Goal: Transaction & Acquisition: Subscribe to service/newsletter

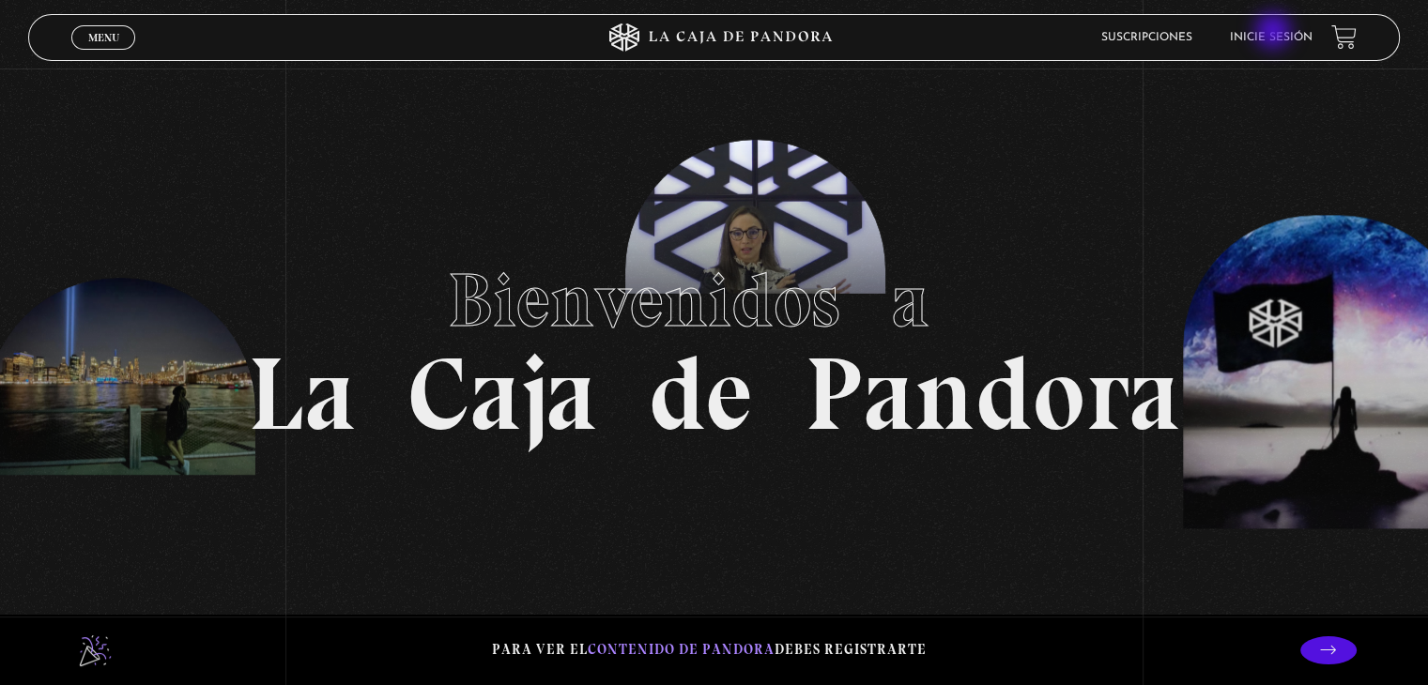
click at [1275, 33] on link "Inicie sesión" at bounding box center [1271, 37] width 83 height 11
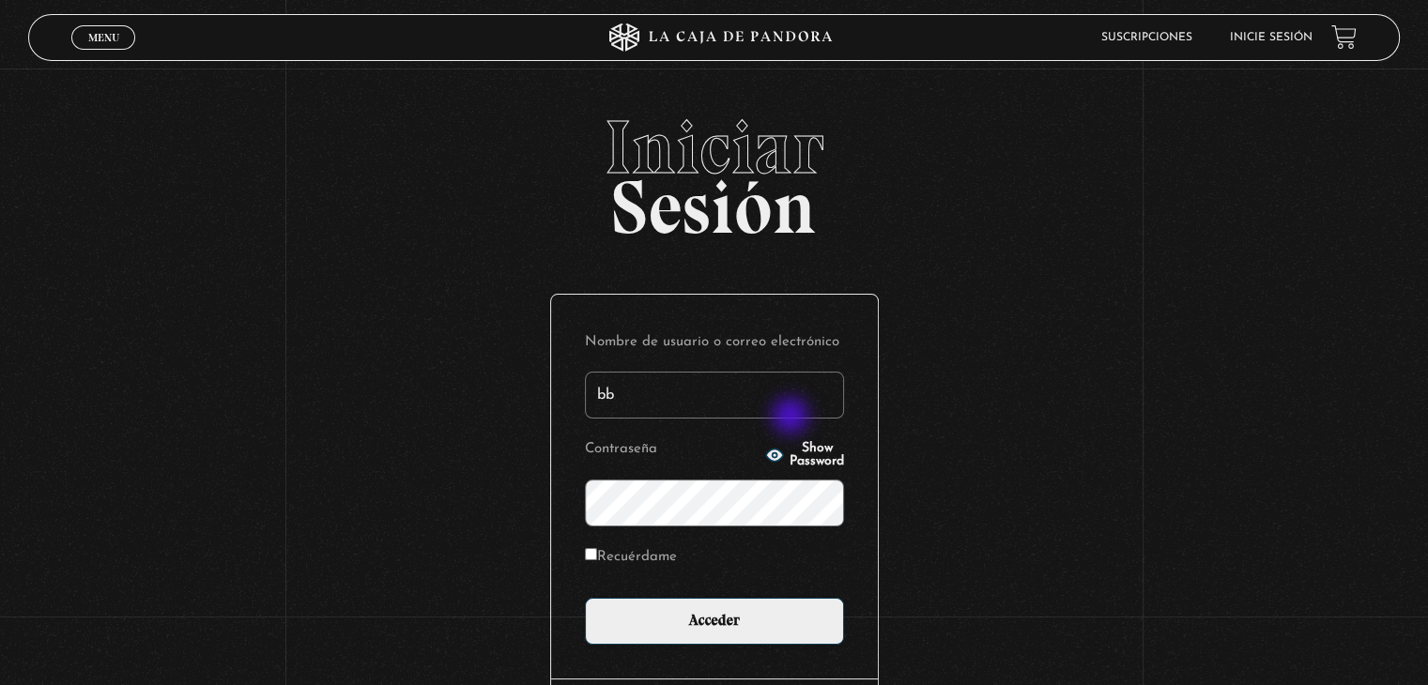
type input "bbadilla0407@outlook.com"
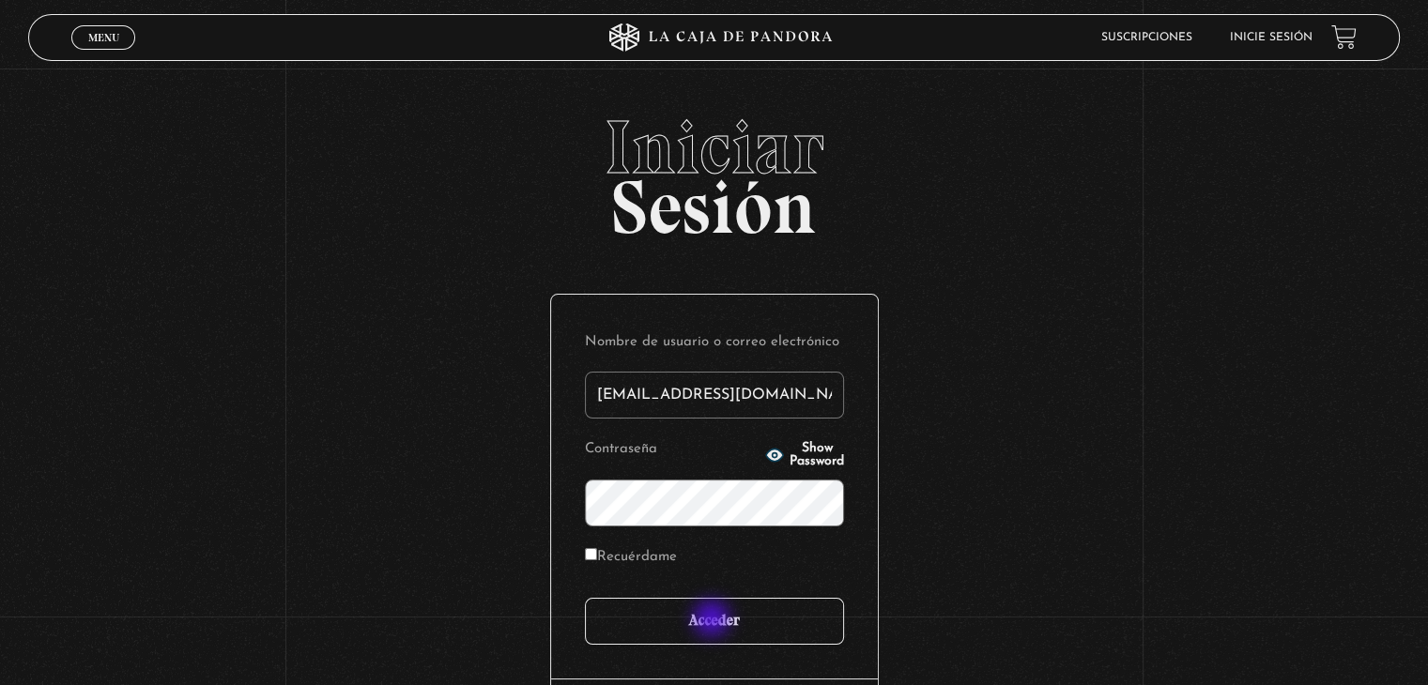
click at [713, 620] on input "Acceder" at bounding box center [714, 621] width 259 height 47
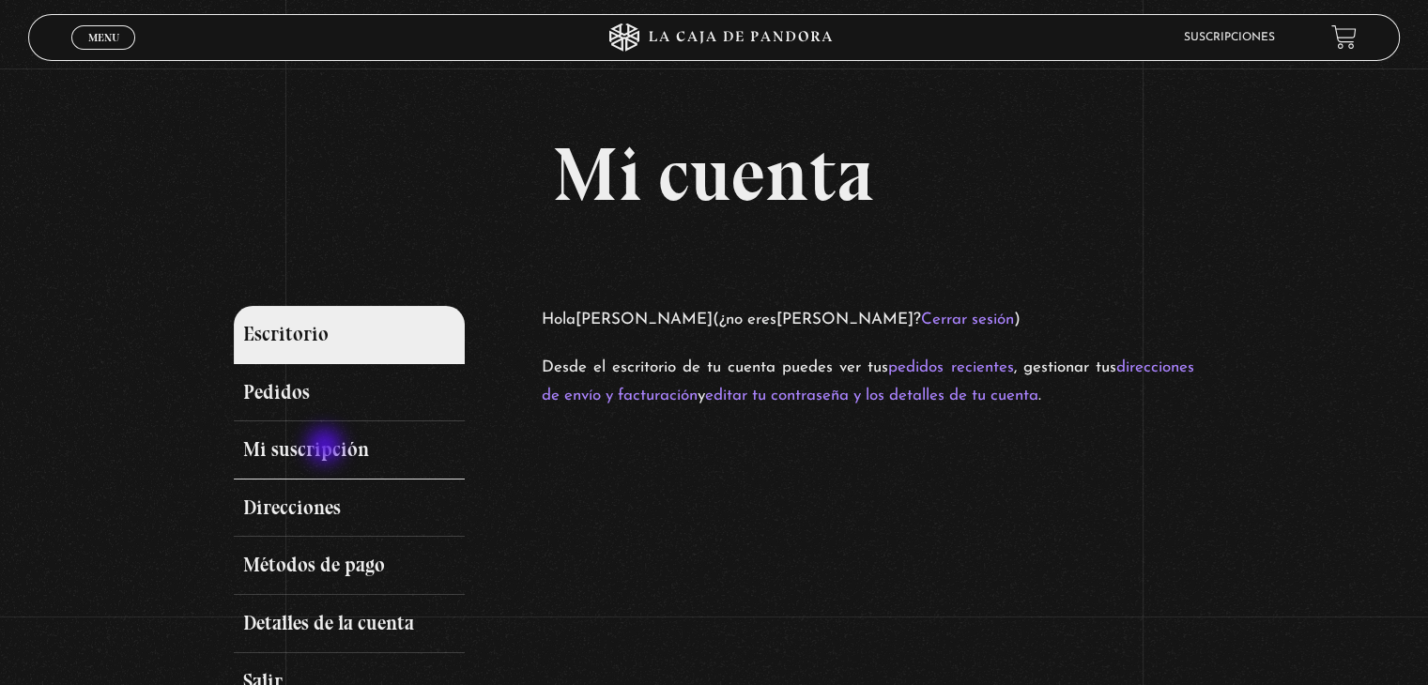
click at [327, 448] on link "Mi suscripción" at bounding box center [349, 450] width 230 height 58
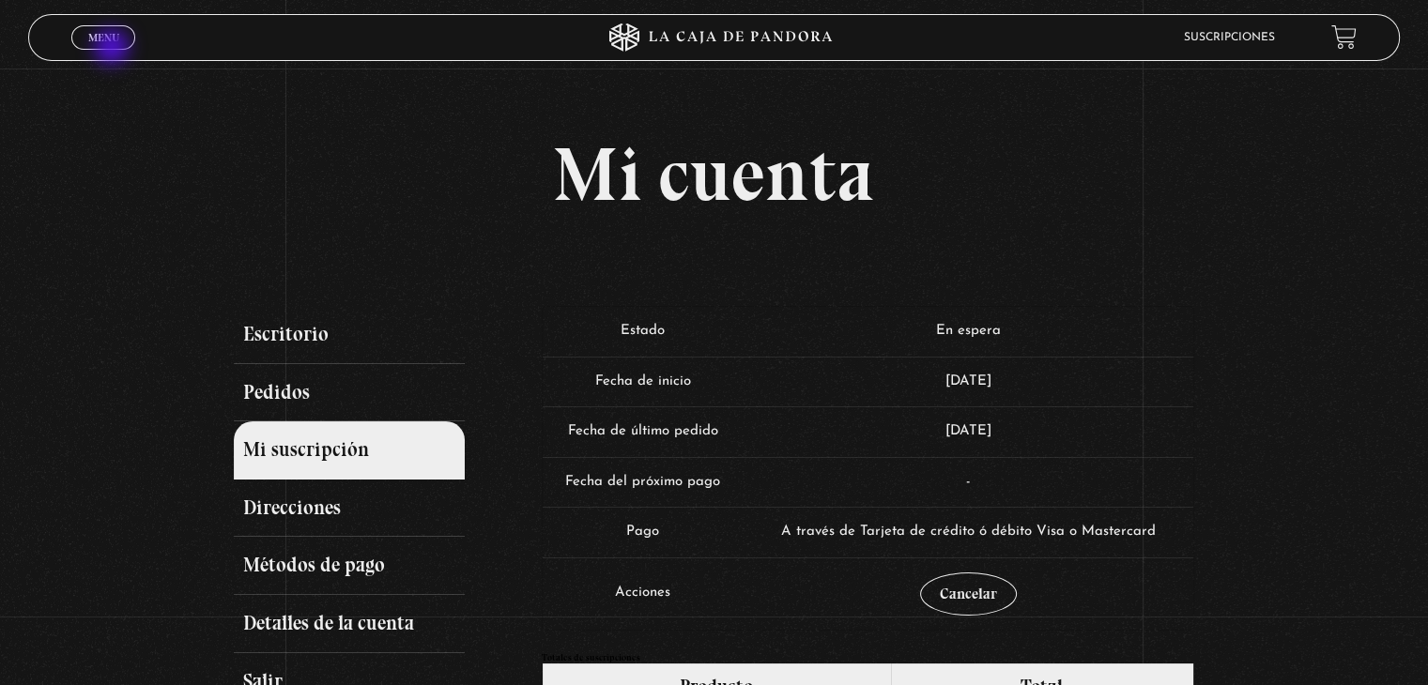
click at [114, 49] on div "Menu Cerrar" at bounding box center [285, 37] width 428 height 45
click at [110, 33] on span "Menu" at bounding box center [103, 37] width 31 height 11
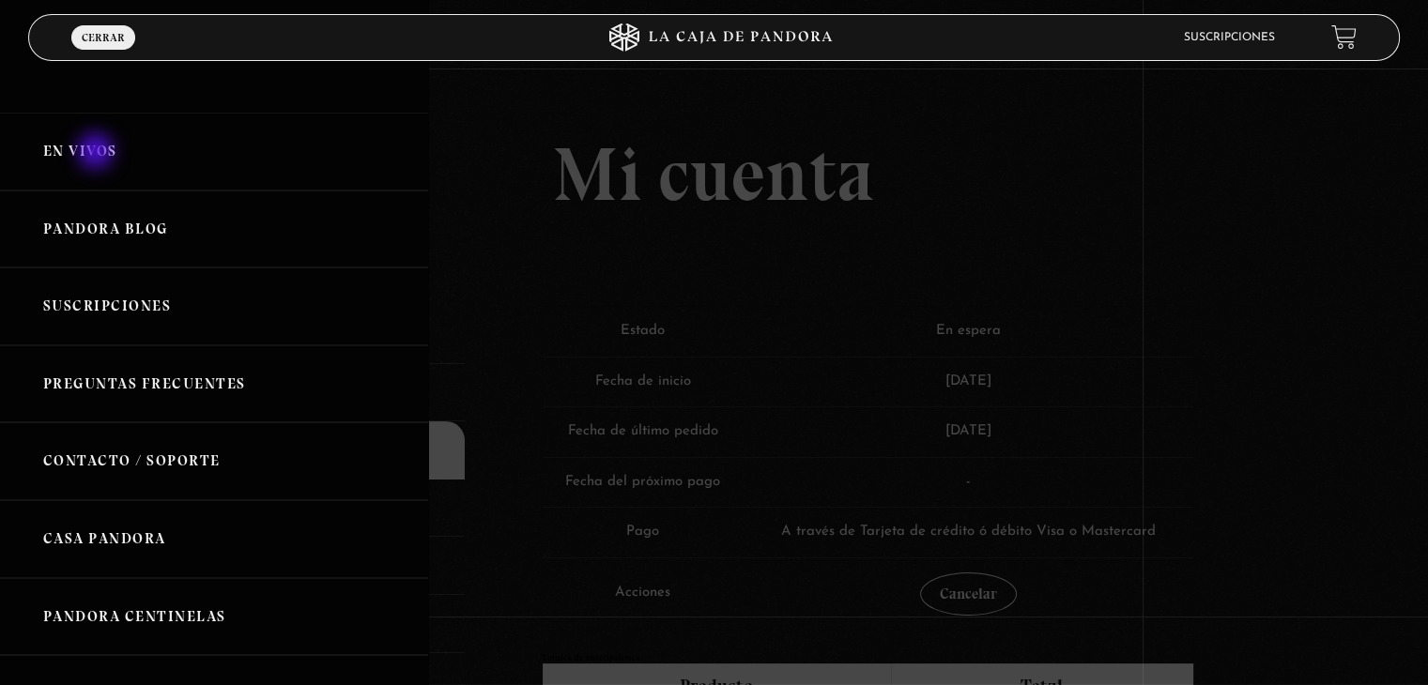
click at [98, 153] on link "En vivos" at bounding box center [214, 152] width 428 height 78
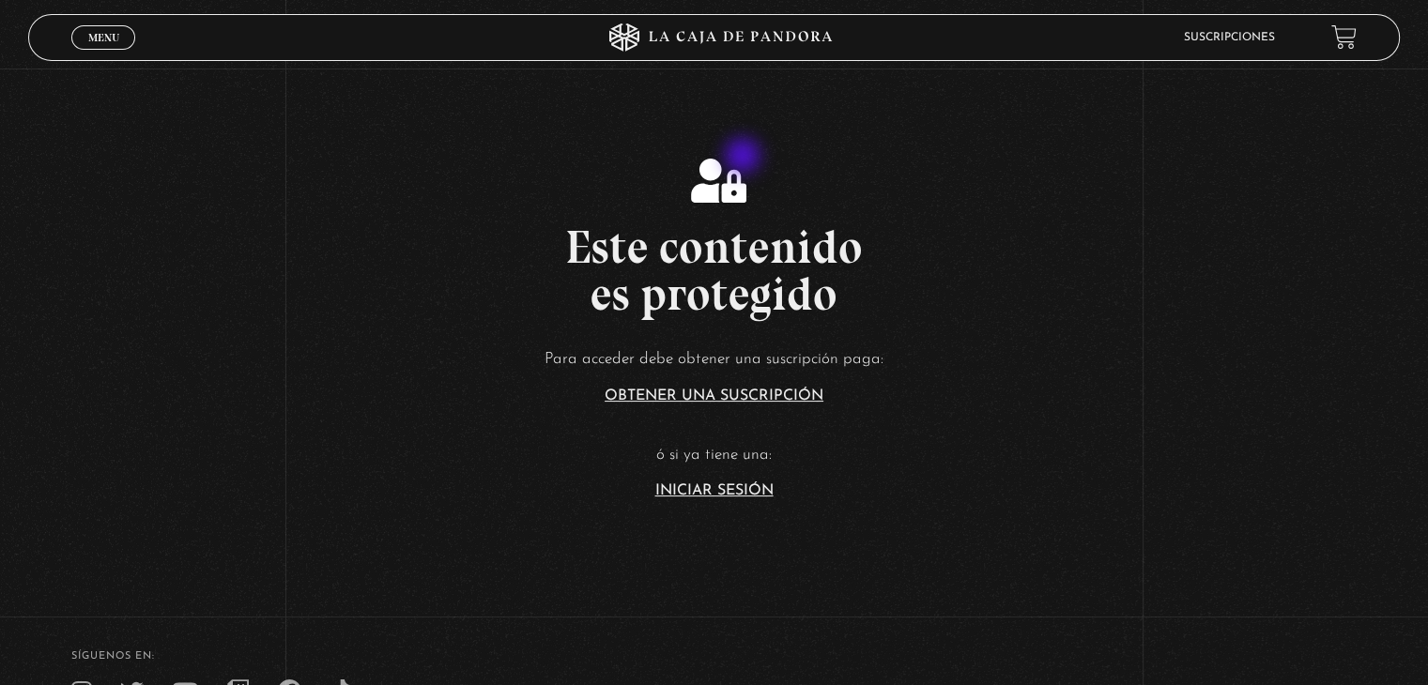
scroll to position [450, 0]
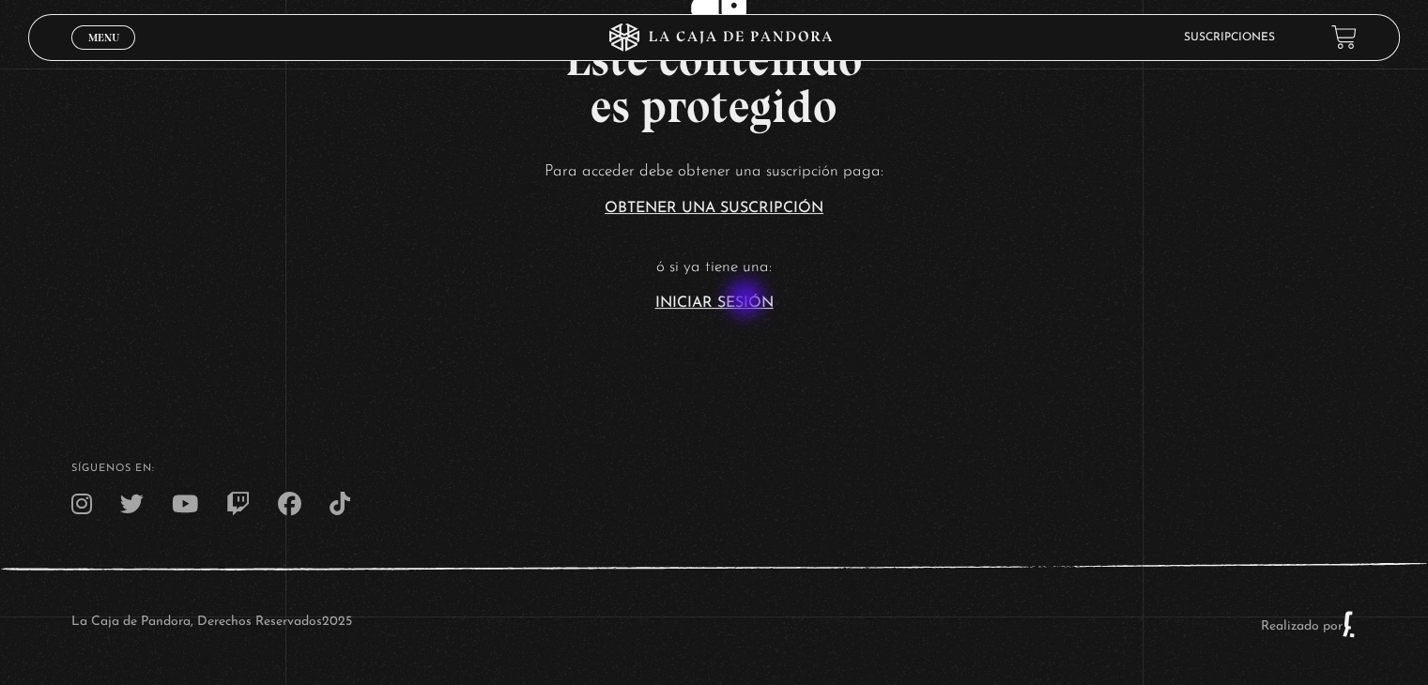
click at [747, 300] on link "Iniciar Sesión" at bounding box center [714, 303] width 118 height 15
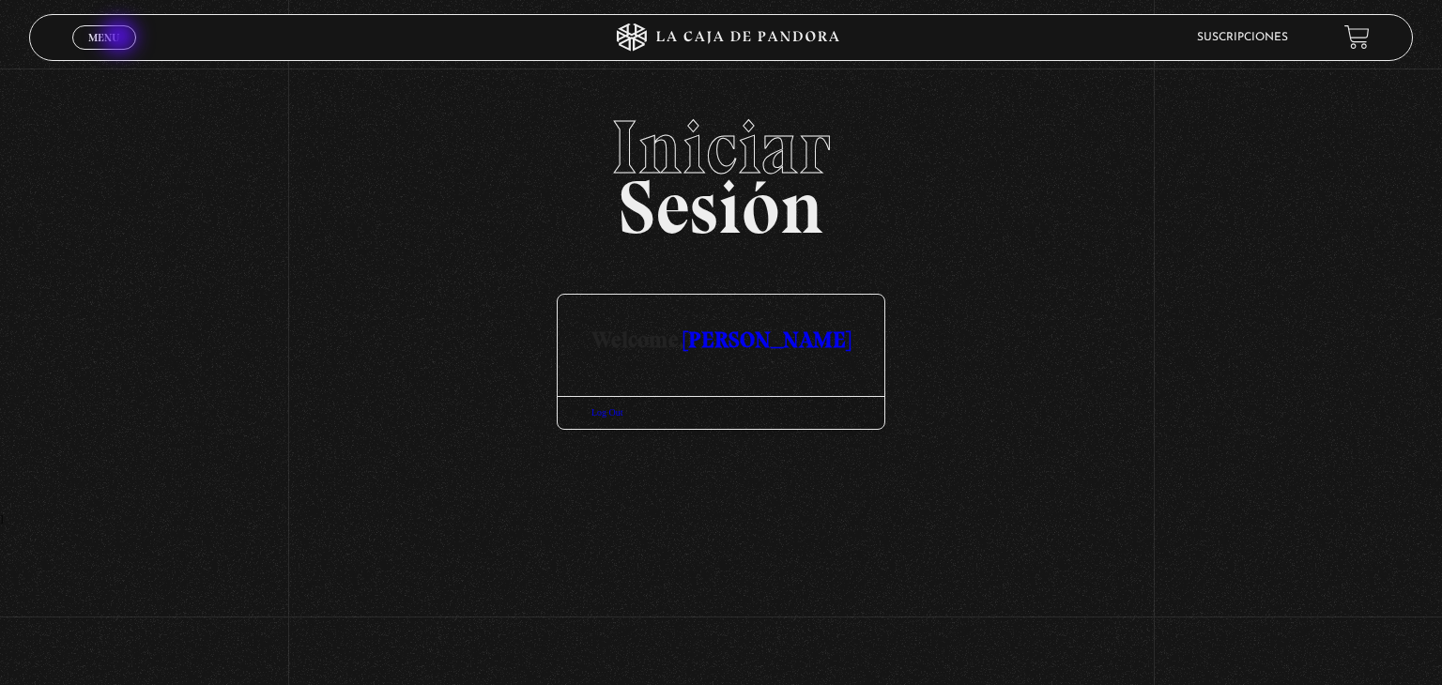
click at [121, 38] on link "Menu Cerrar" at bounding box center [104, 37] width 64 height 24
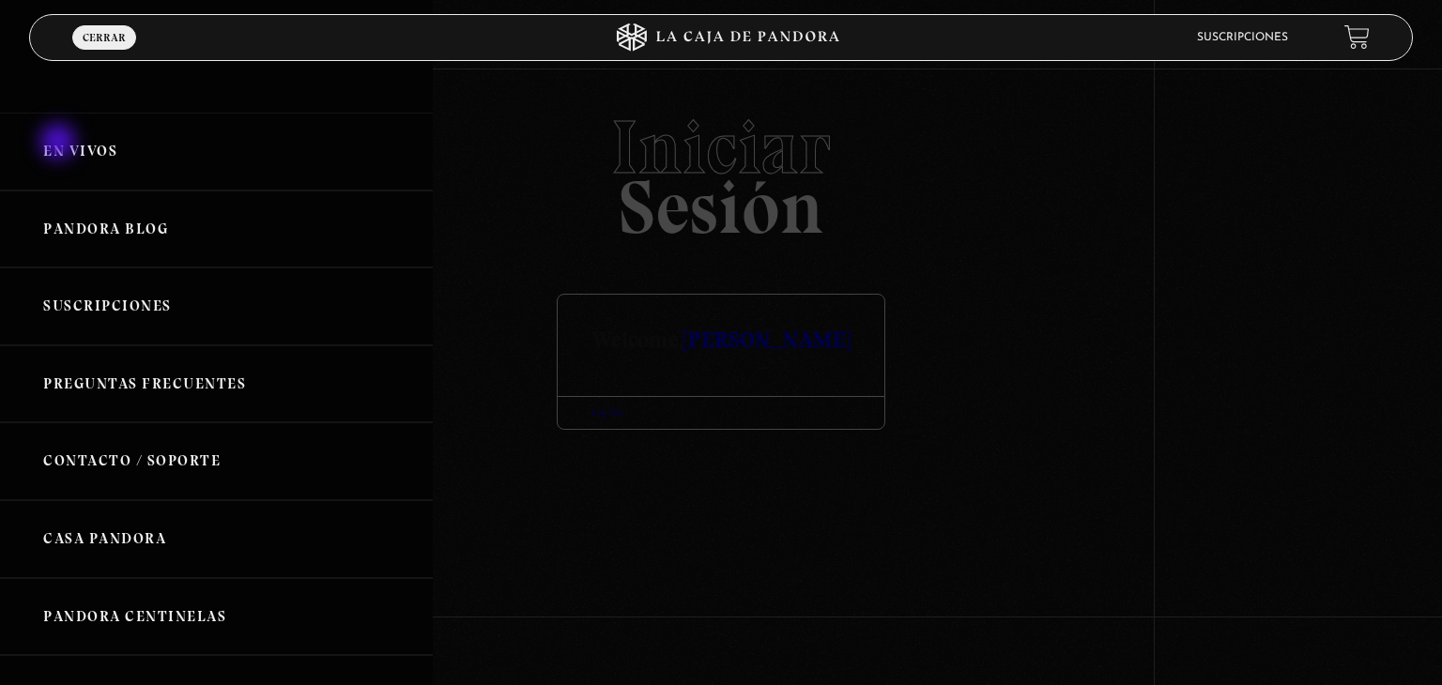
click at [60, 144] on link "En vivos" at bounding box center [216, 152] width 433 height 78
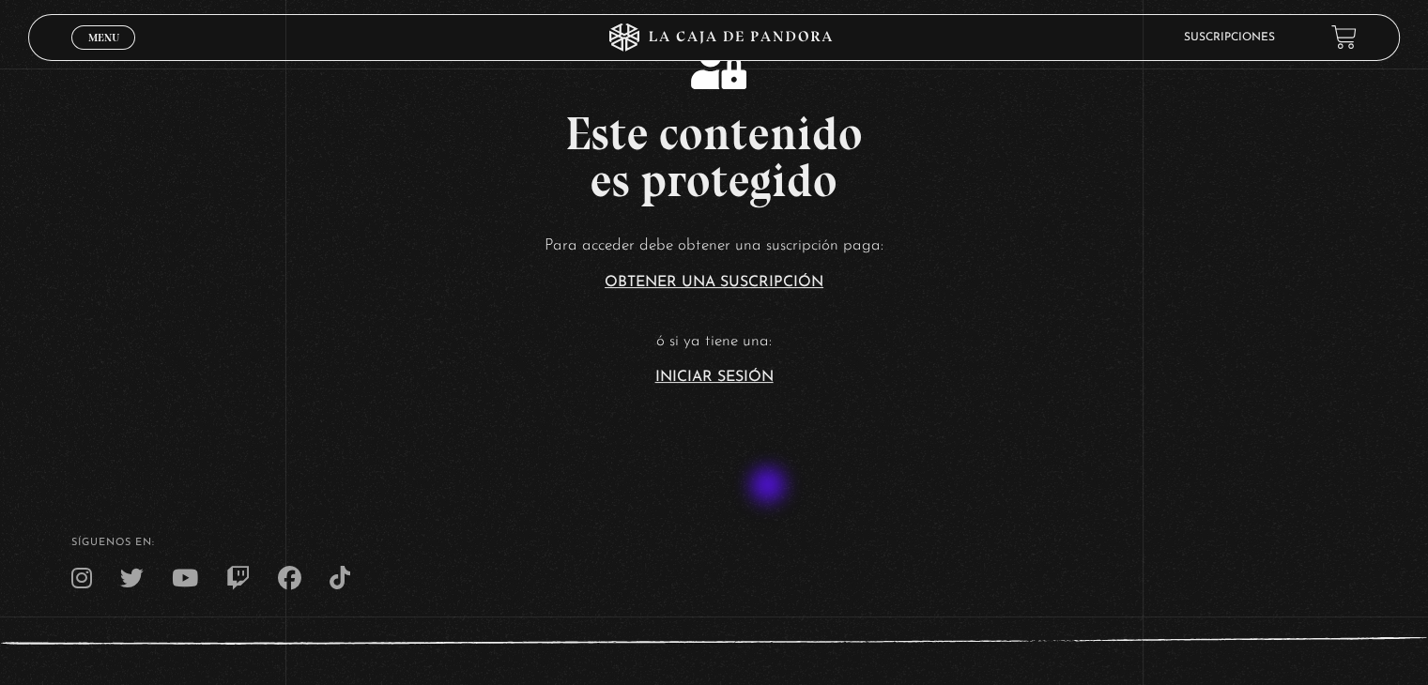
scroll to position [375, 0]
click at [751, 279] on link "Obtener una suscripción" at bounding box center [714, 281] width 219 height 15
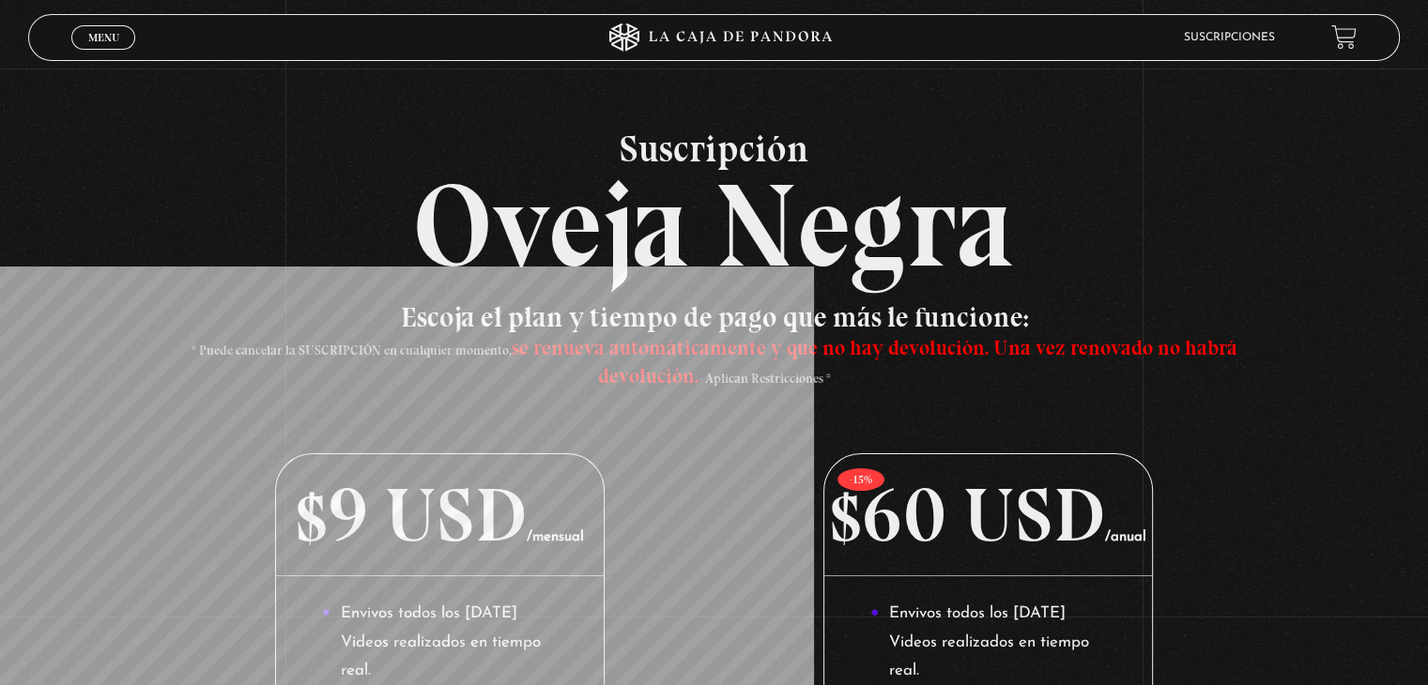
scroll to position [477, 0]
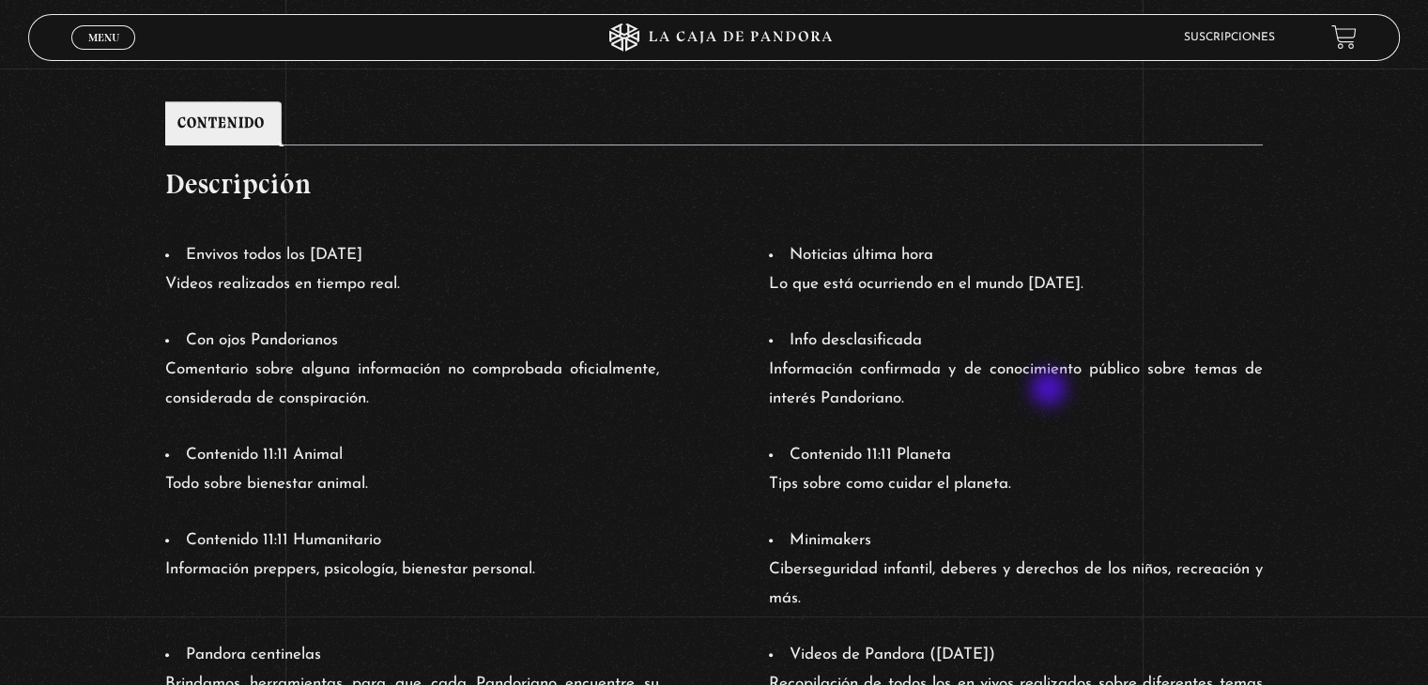
scroll to position [408, 0]
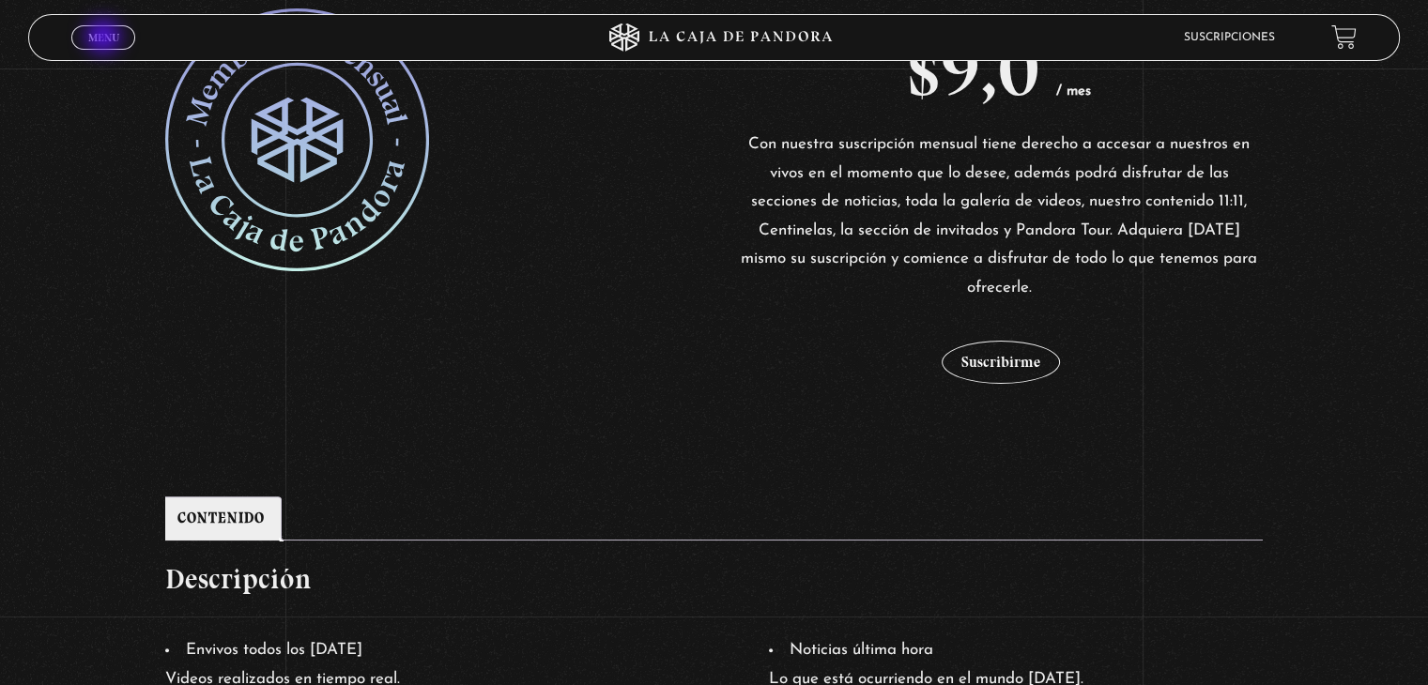
click at [105, 38] on span "Menu" at bounding box center [103, 37] width 31 height 11
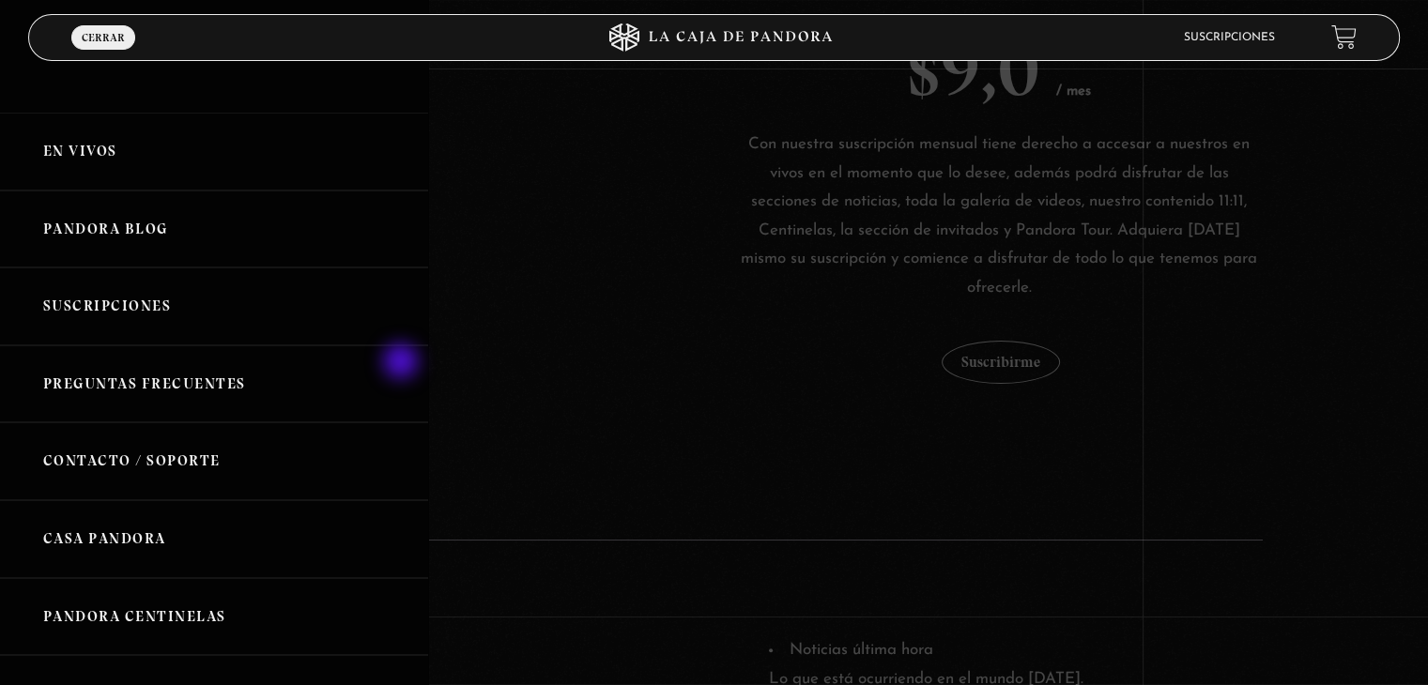
scroll to position [0, 0]
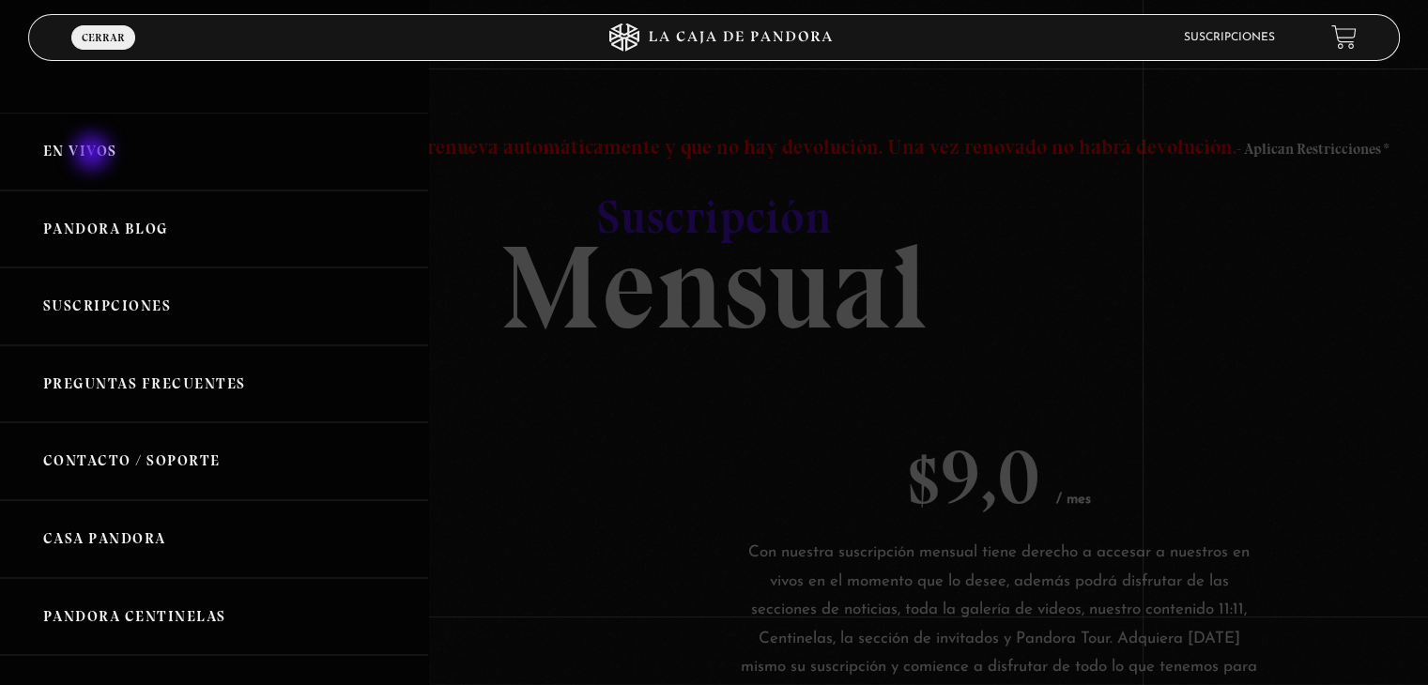
click at [95, 155] on link "En vivos" at bounding box center [214, 152] width 428 height 78
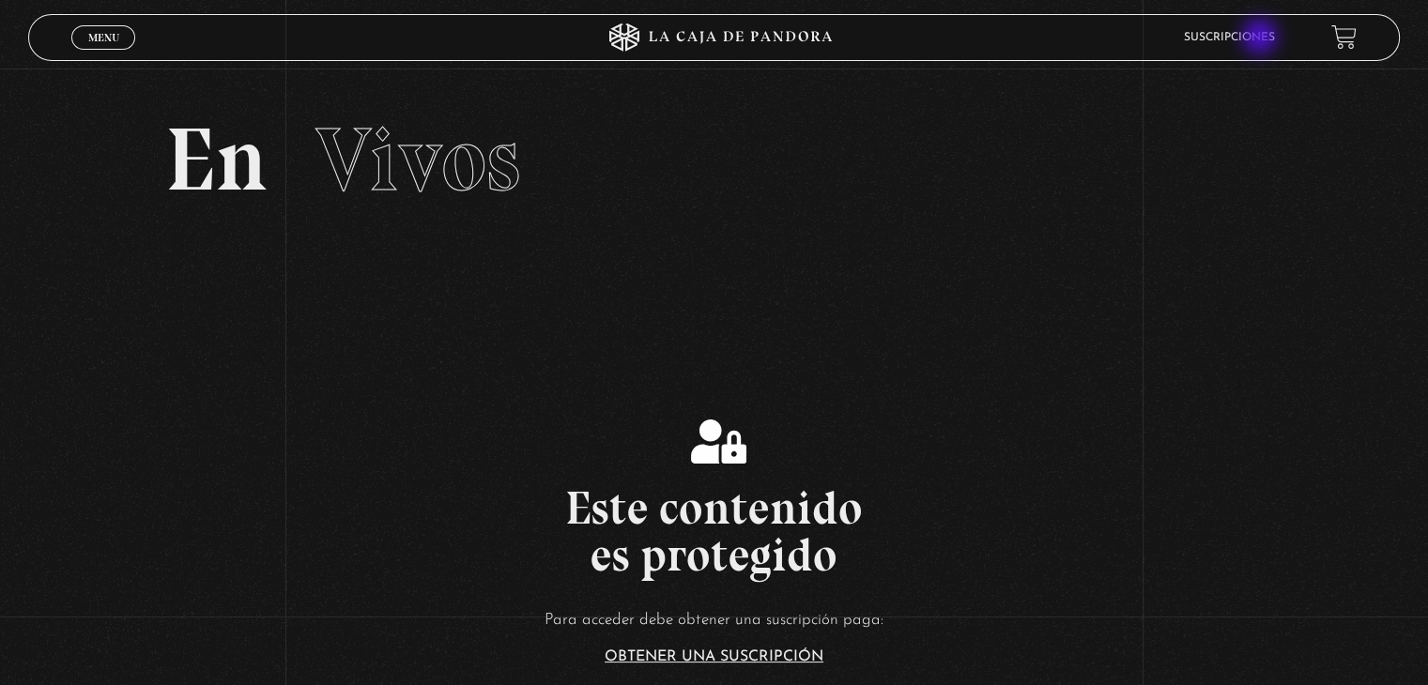
click at [1262, 38] on link "Suscripciones" at bounding box center [1229, 37] width 91 height 11
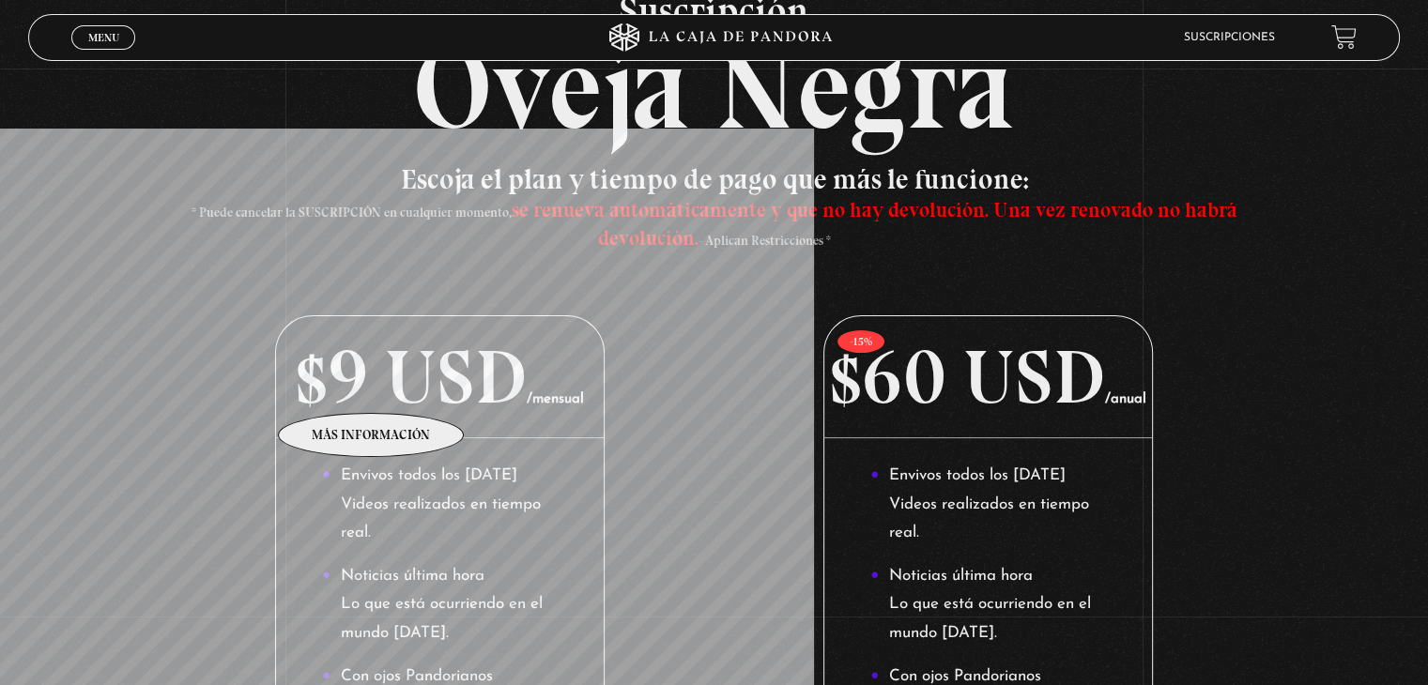
scroll to position [94, 0]
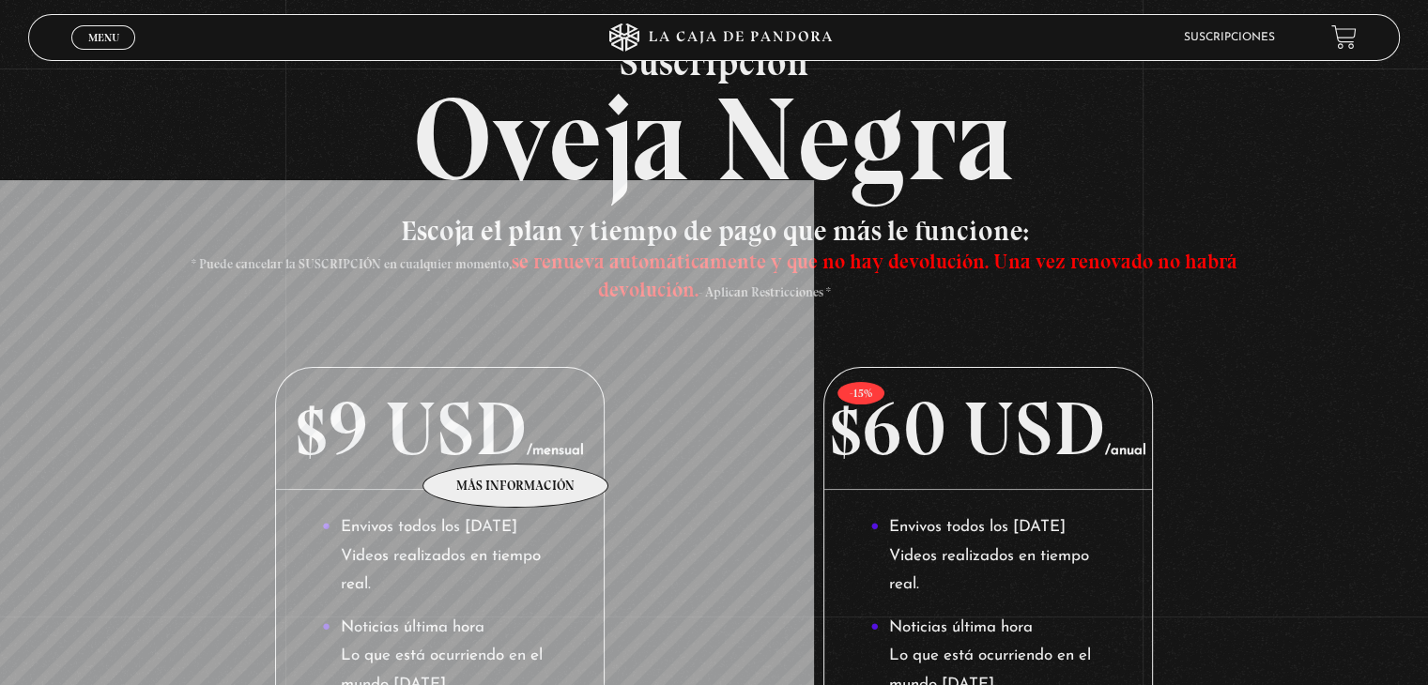
click at [516, 436] on p "$9 USD /mensual" at bounding box center [439, 429] width 327 height 122
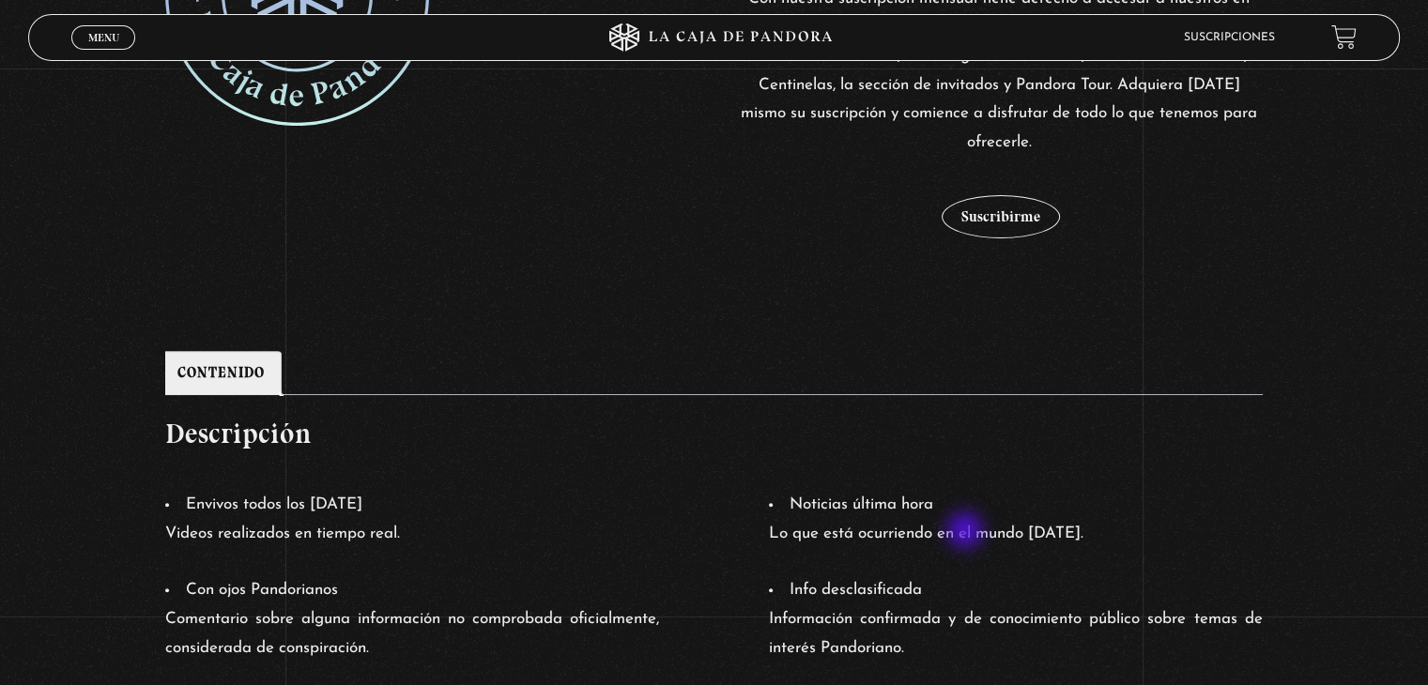
scroll to position [502, 0]
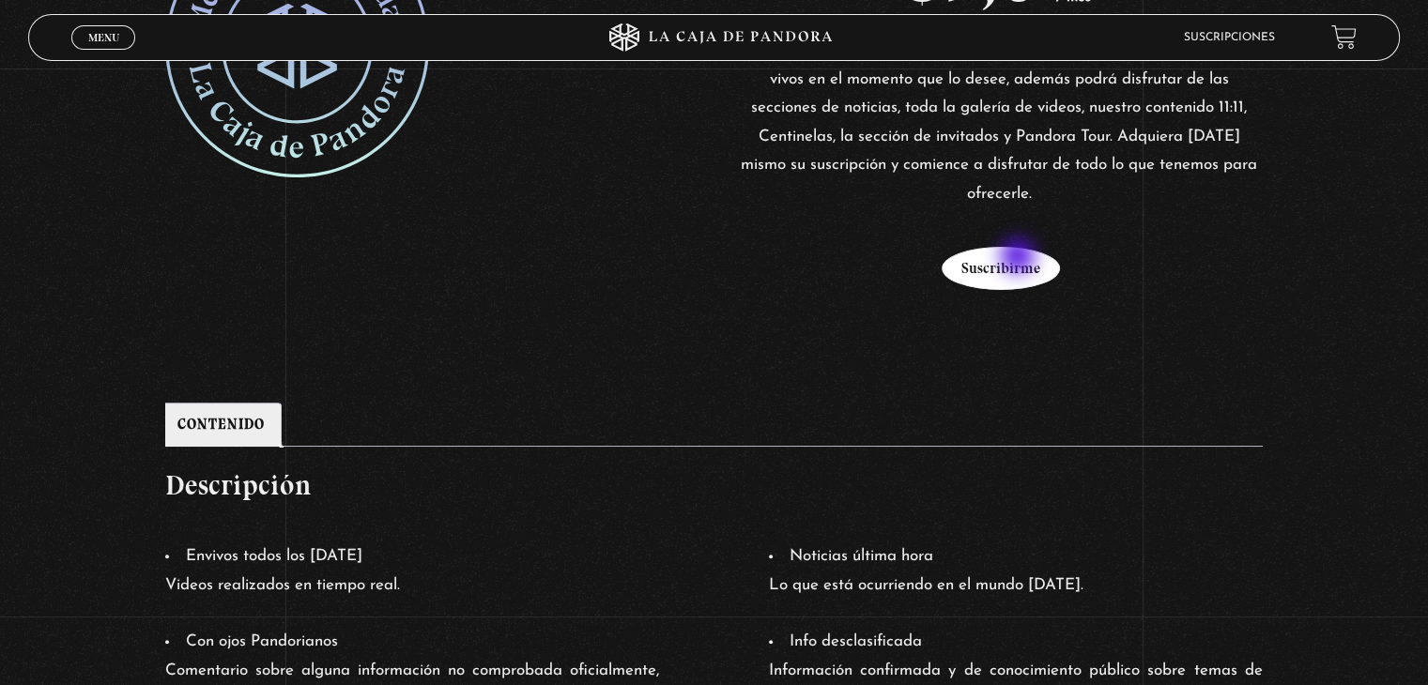
click at [1019, 258] on button "Suscribirme" at bounding box center [1000, 268] width 118 height 43
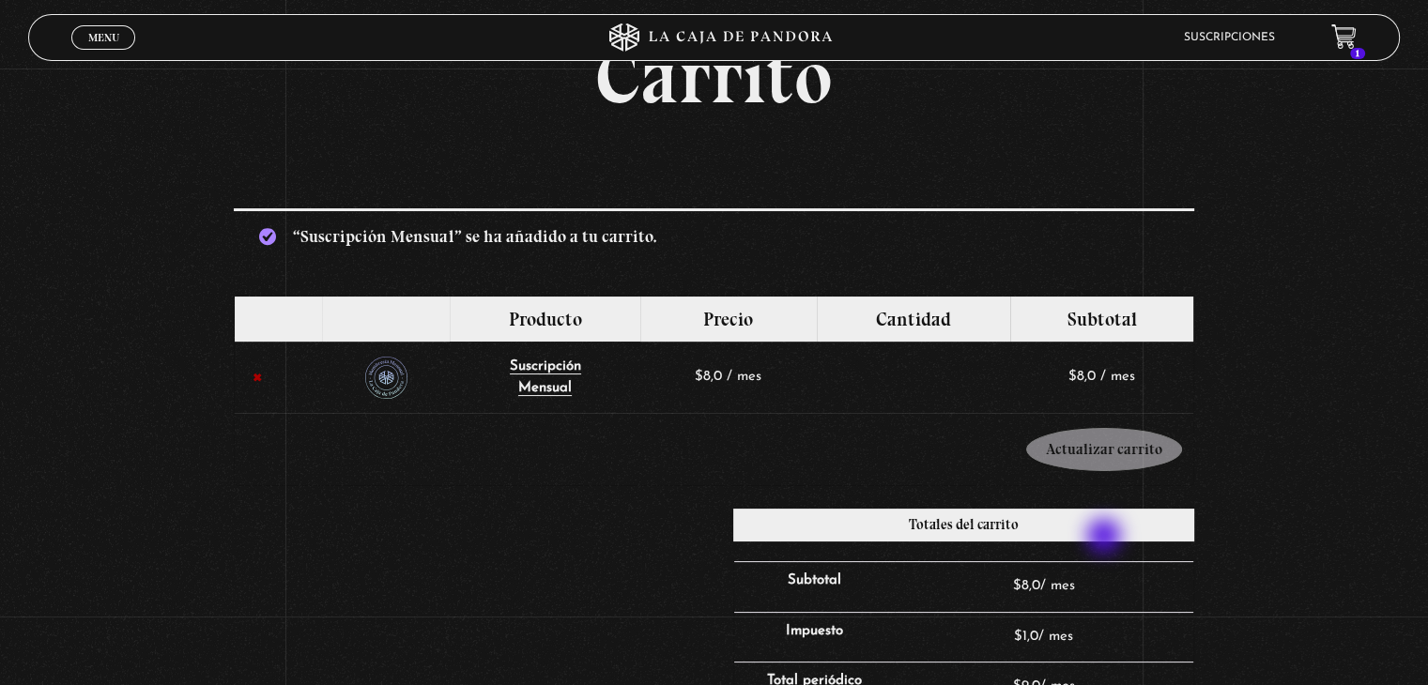
scroll to position [375, 0]
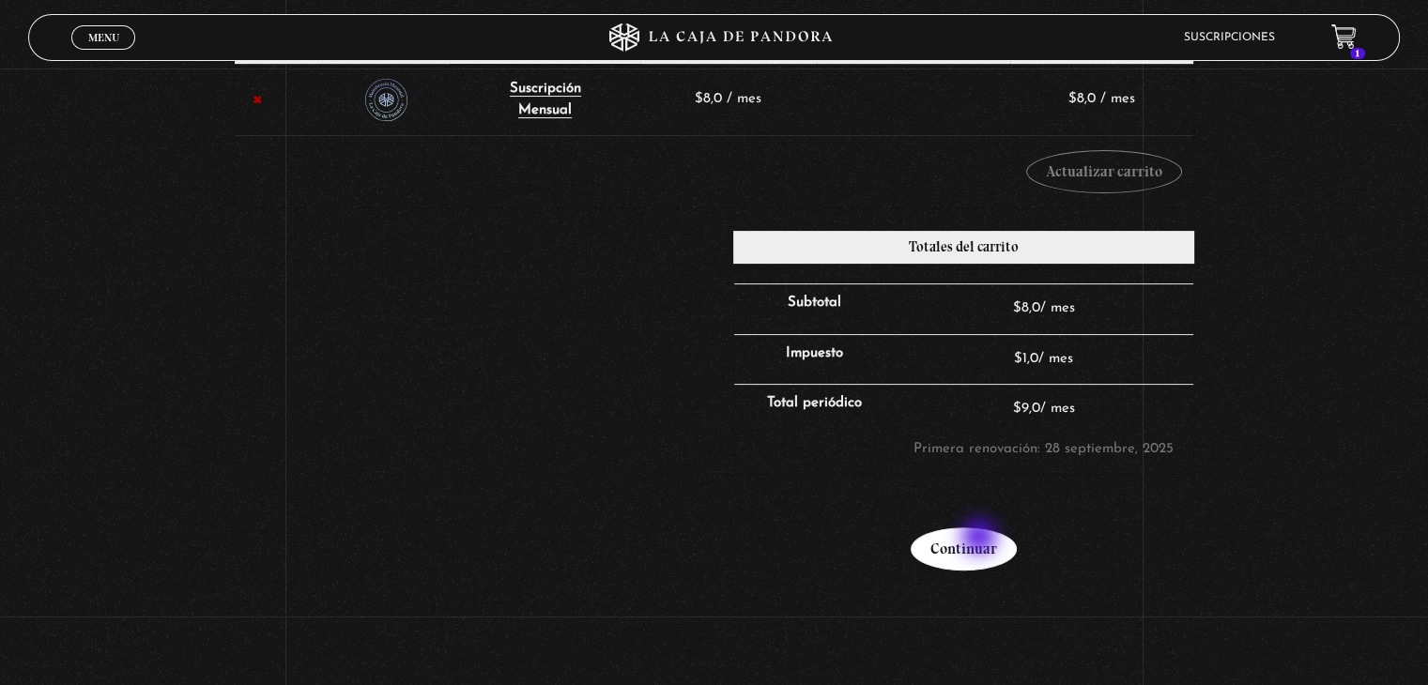
click at [981, 539] on link "Continuar" at bounding box center [964, 549] width 106 height 43
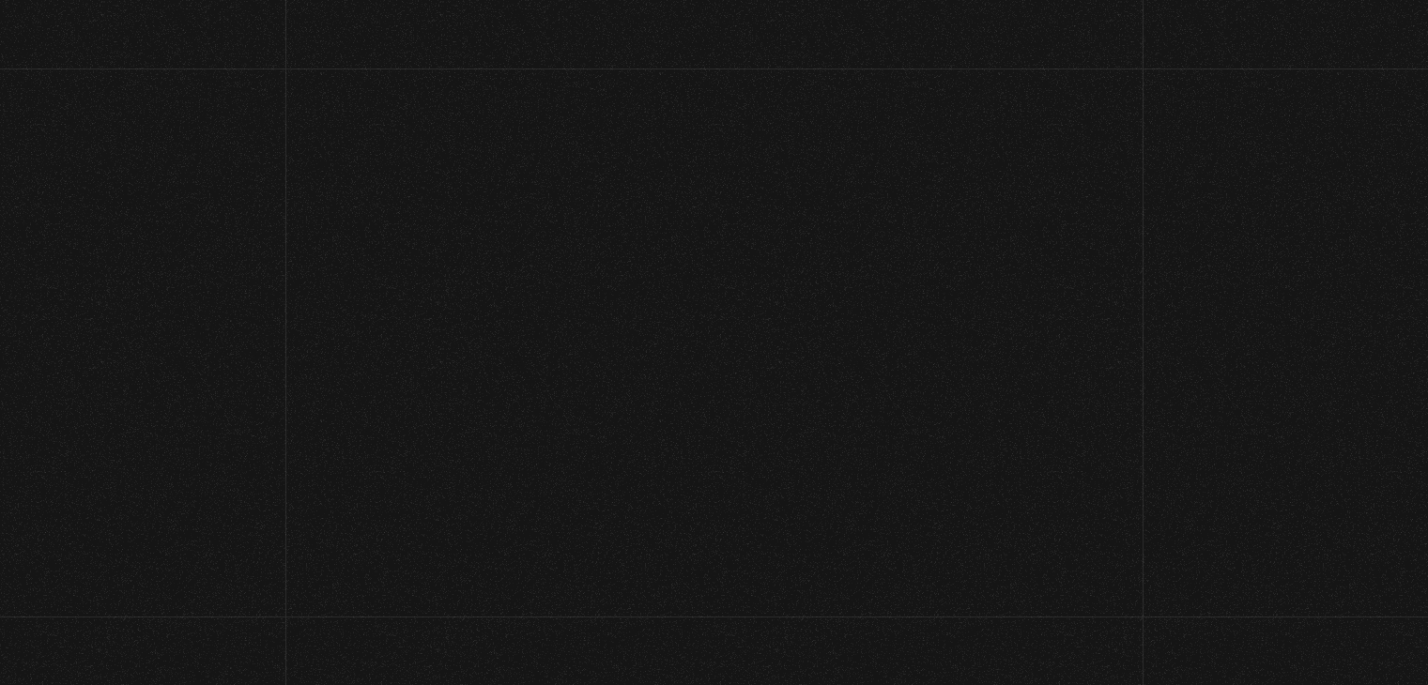
select select "CR-A"
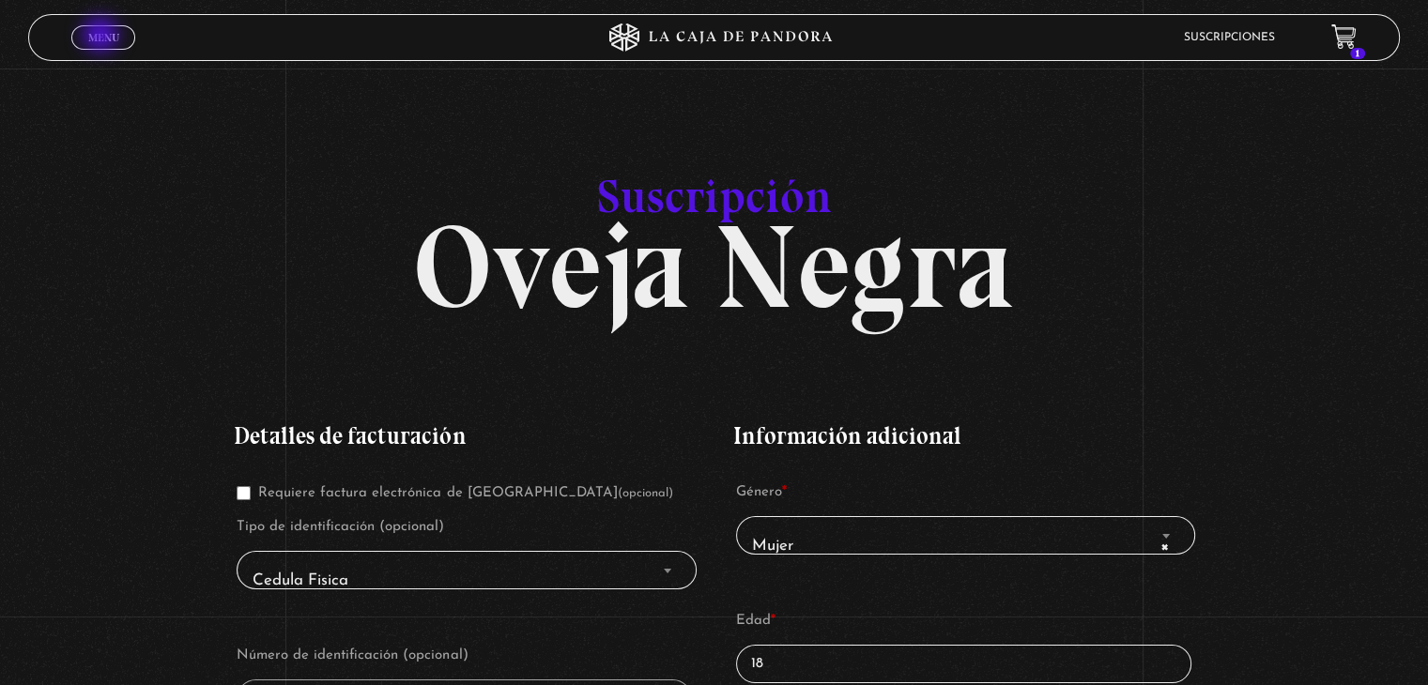
click at [102, 37] on span "Menu" at bounding box center [103, 37] width 31 height 11
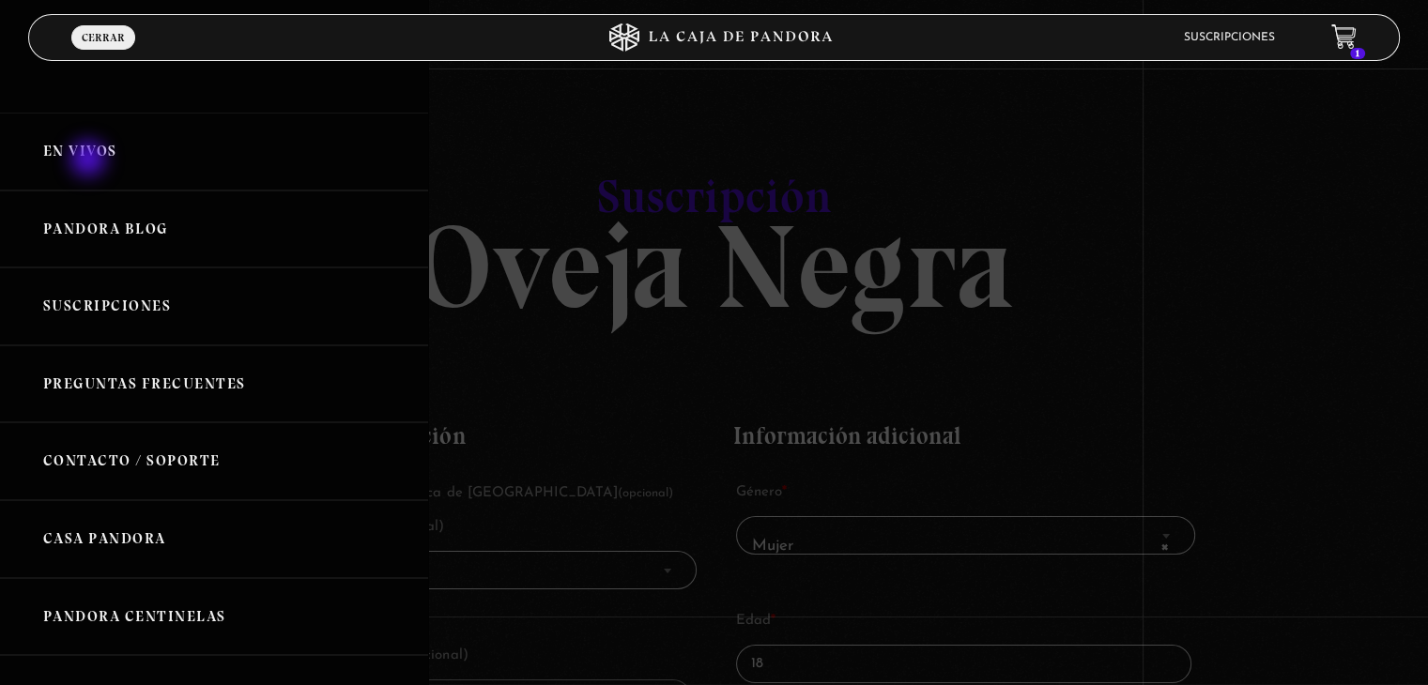
click at [90, 161] on link "En vivos" at bounding box center [214, 152] width 428 height 78
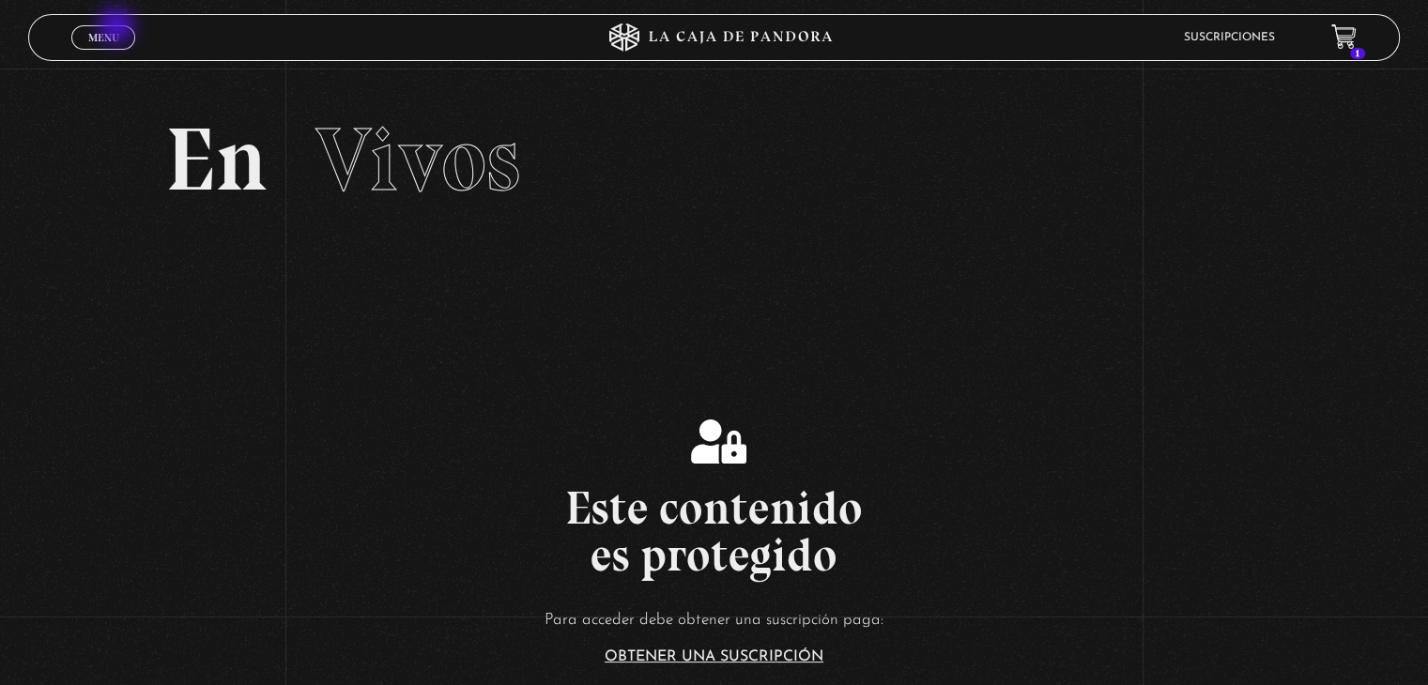
click at [118, 28] on link "Menu Cerrar" at bounding box center [103, 37] width 64 height 24
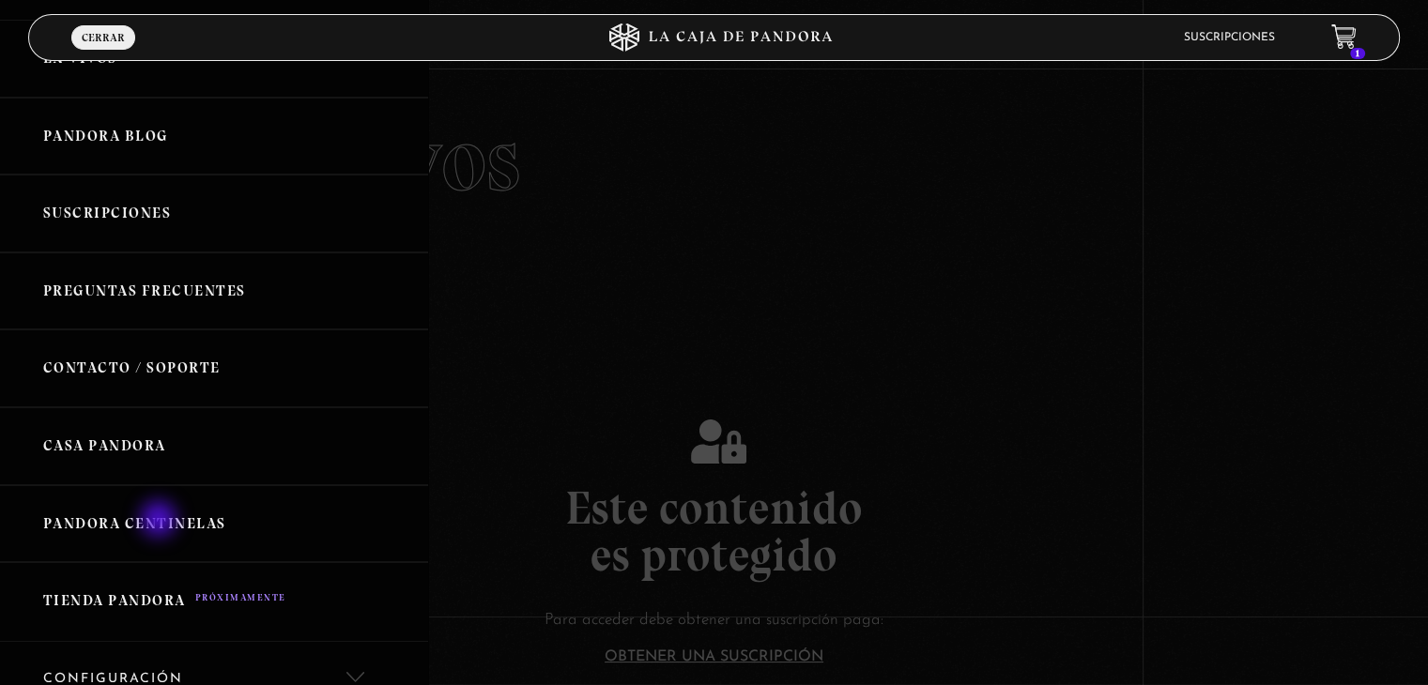
scroll to position [282, 0]
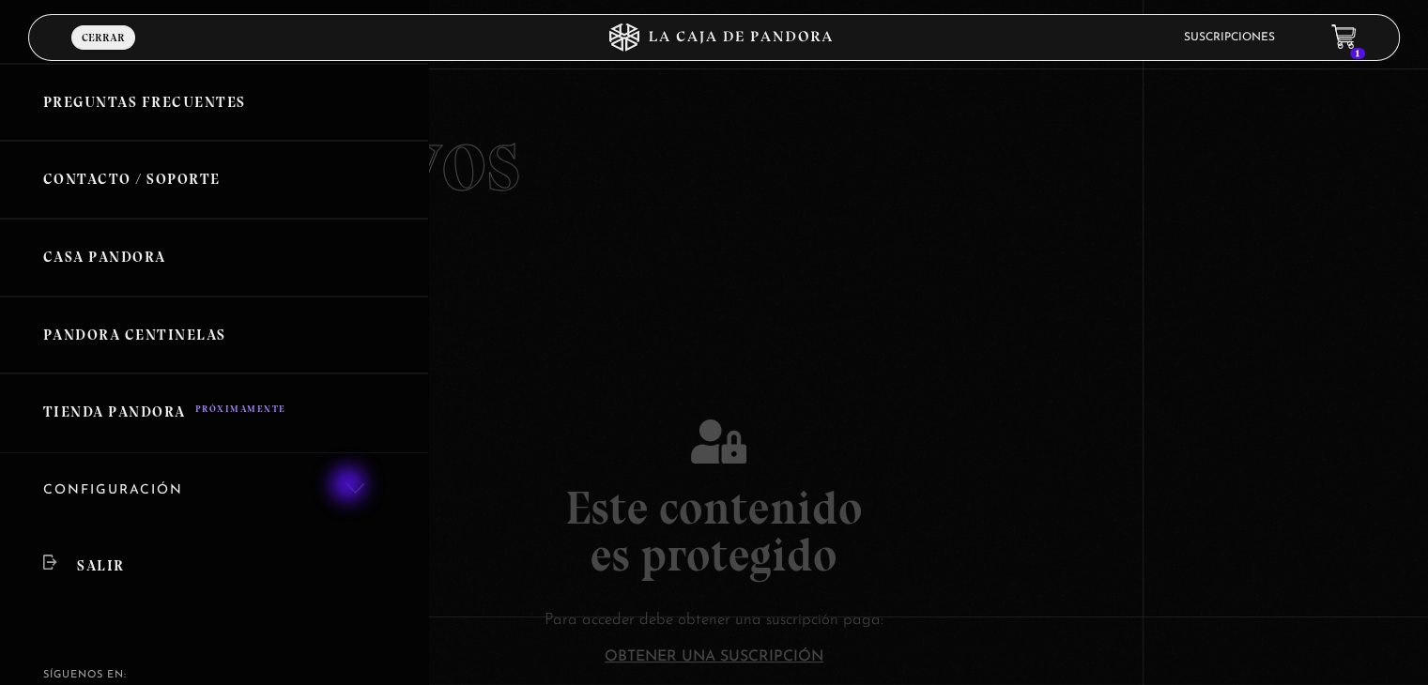
click at [350, 486] on link "Configuración" at bounding box center [214, 491] width 428 height 76
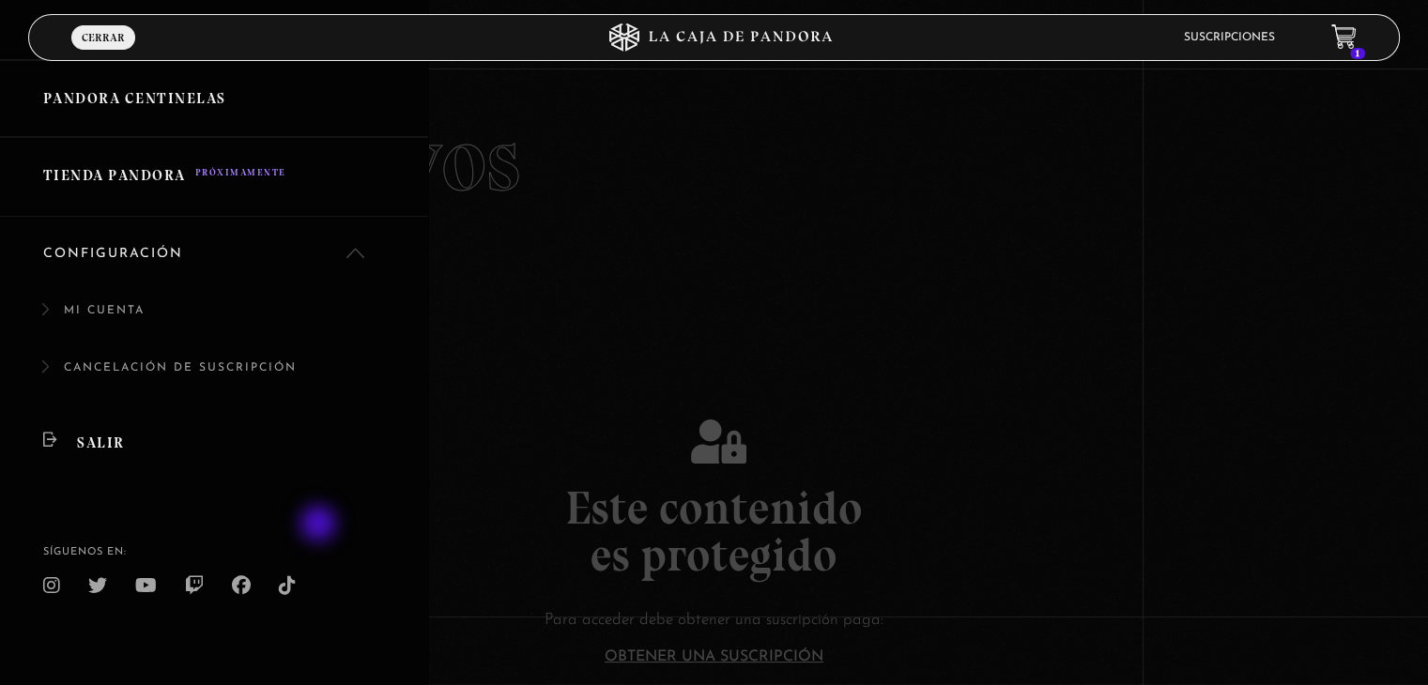
scroll to position [519, 0]
click at [113, 309] on link "Mi cuenta" at bounding box center [214, 319] width 428 height 57
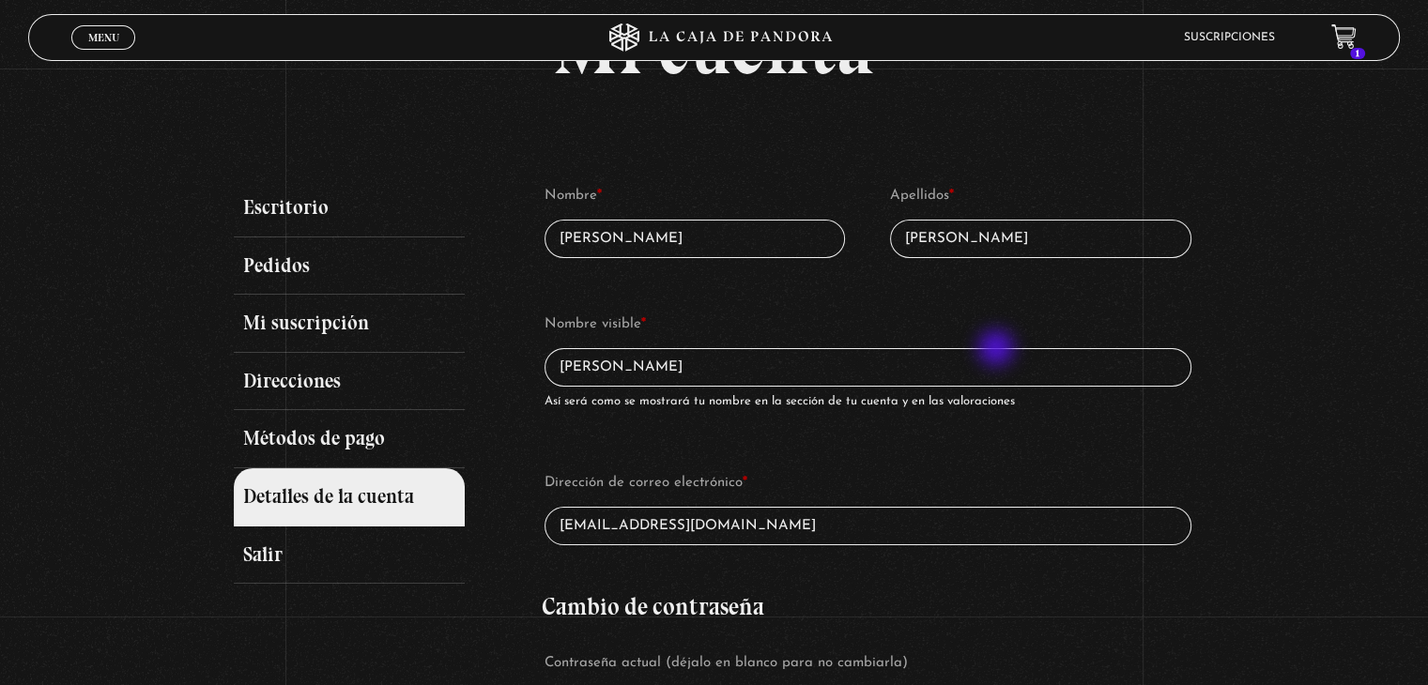
scroll to position [94, 0]
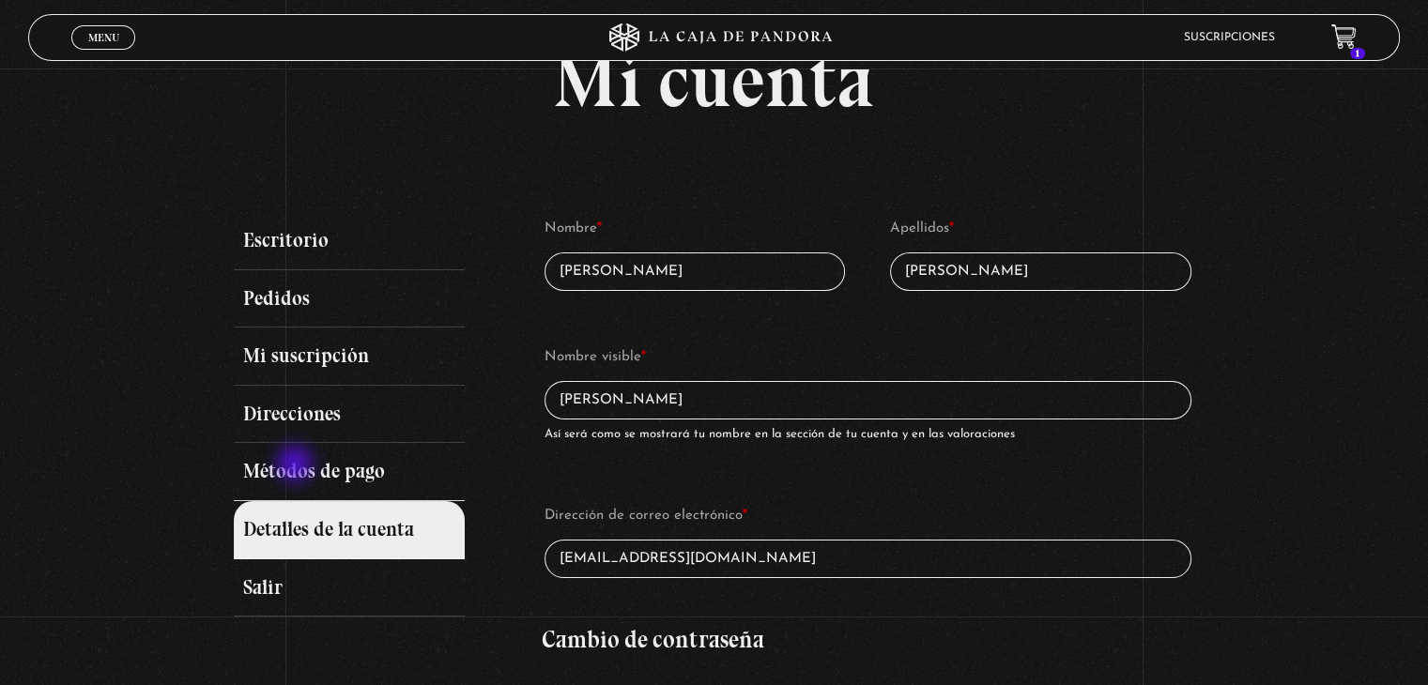
click at [297, 466] on link "Métodos de pago" at bounding box center [349, 472] width 230 height 58
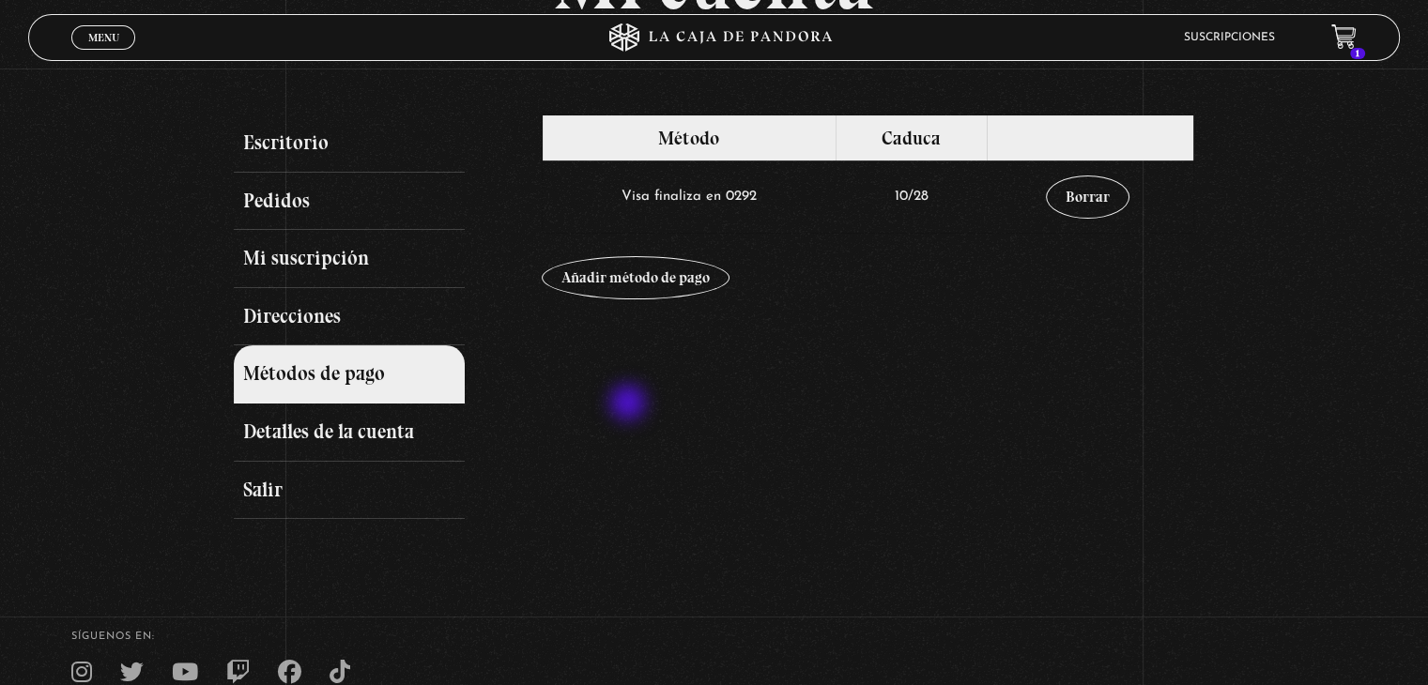
scroll to position [94, 0]
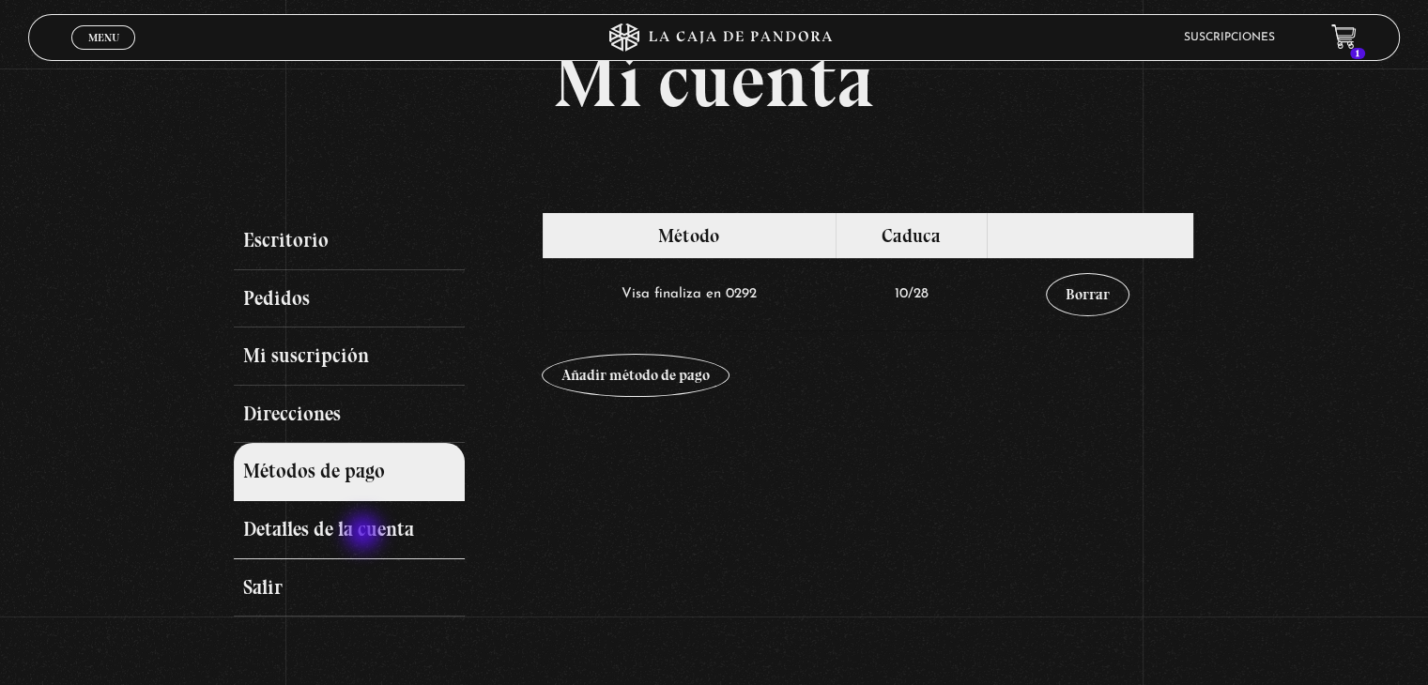
click at [365, 534] on link "Detalles de la cuenta" at bounding box center [349, 530] width 230 height 58
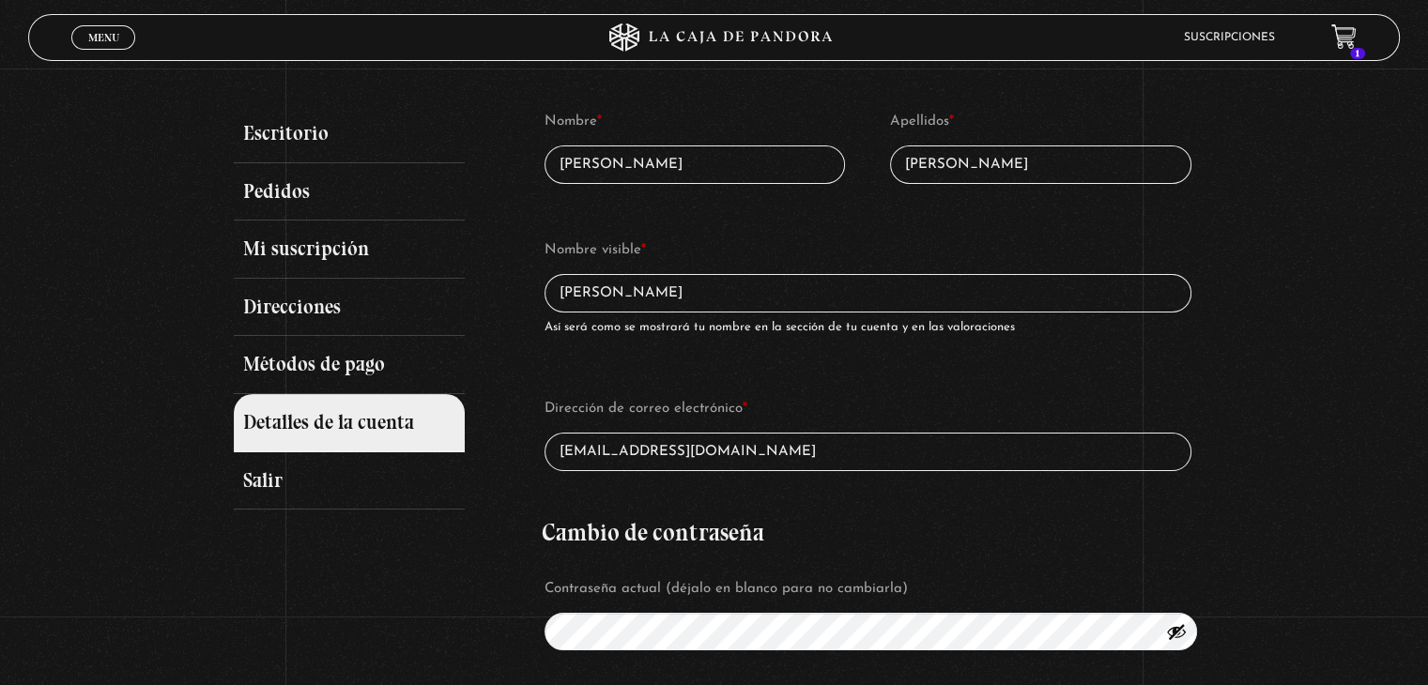
scroll to position [188, 0]
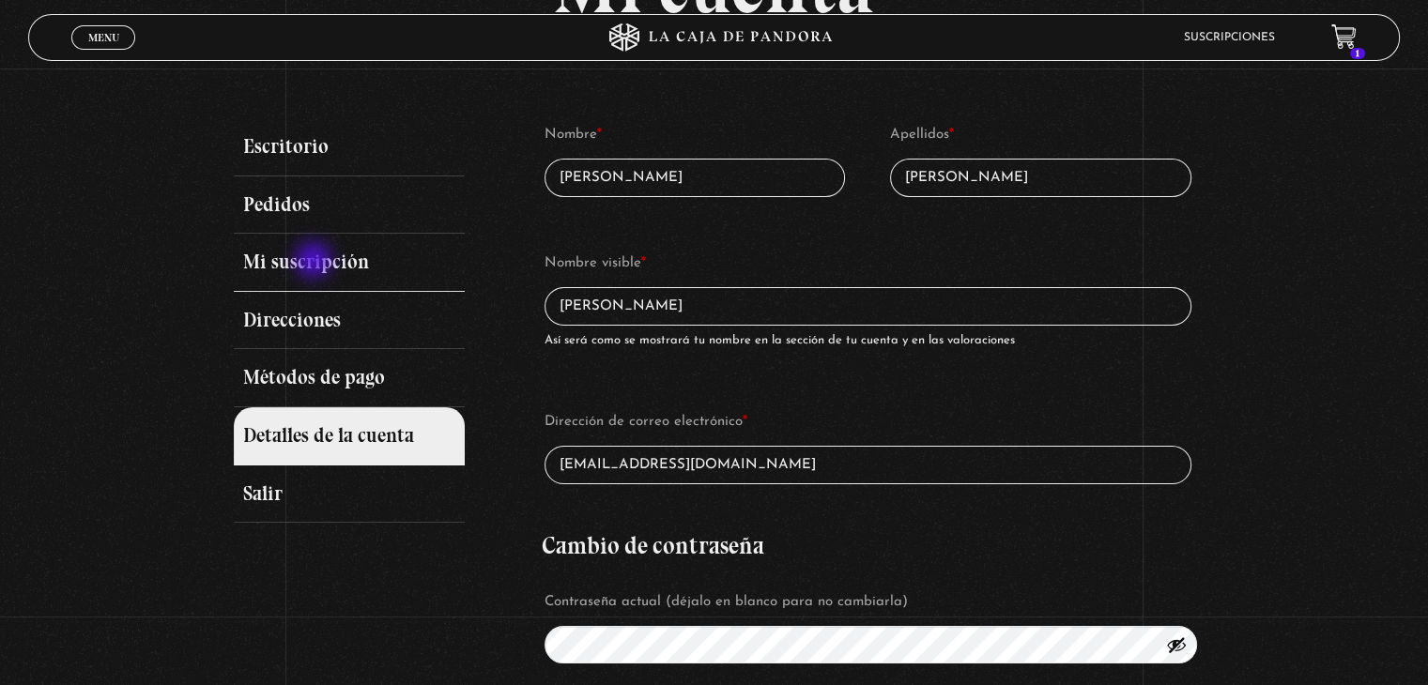
click at [315, 262] on link "Mi suscripción" at bounding box center [349, 263] width 230 height 58
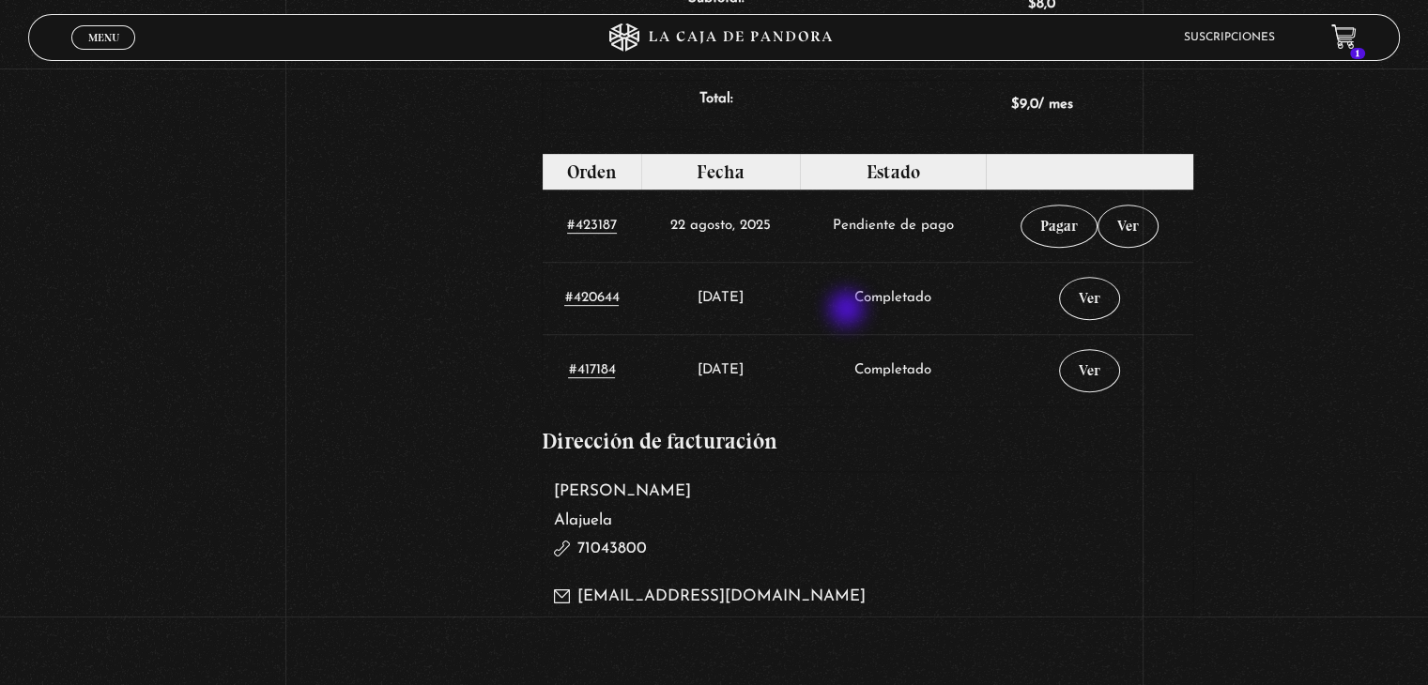
scroll to position [845, 0]
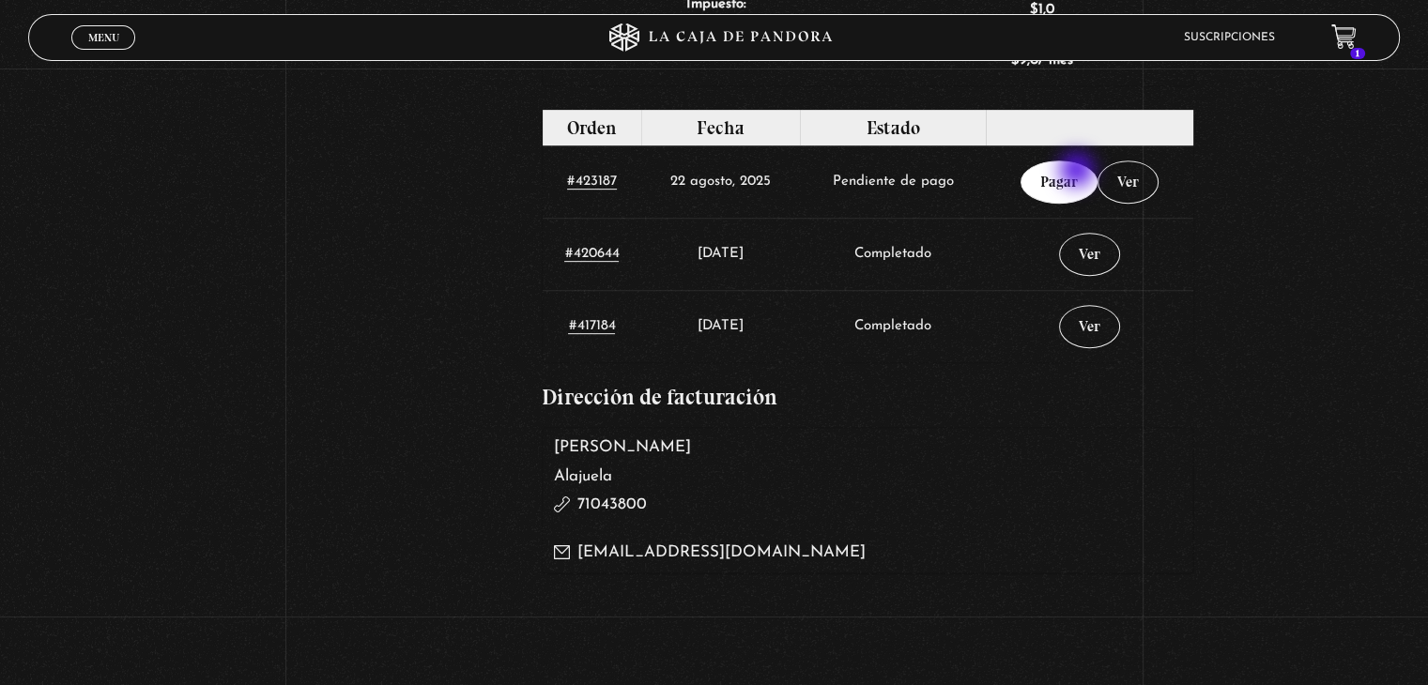
click at [1079, 172] on link "Pagar" at bounding box center [1058, 182] width 77 height 43
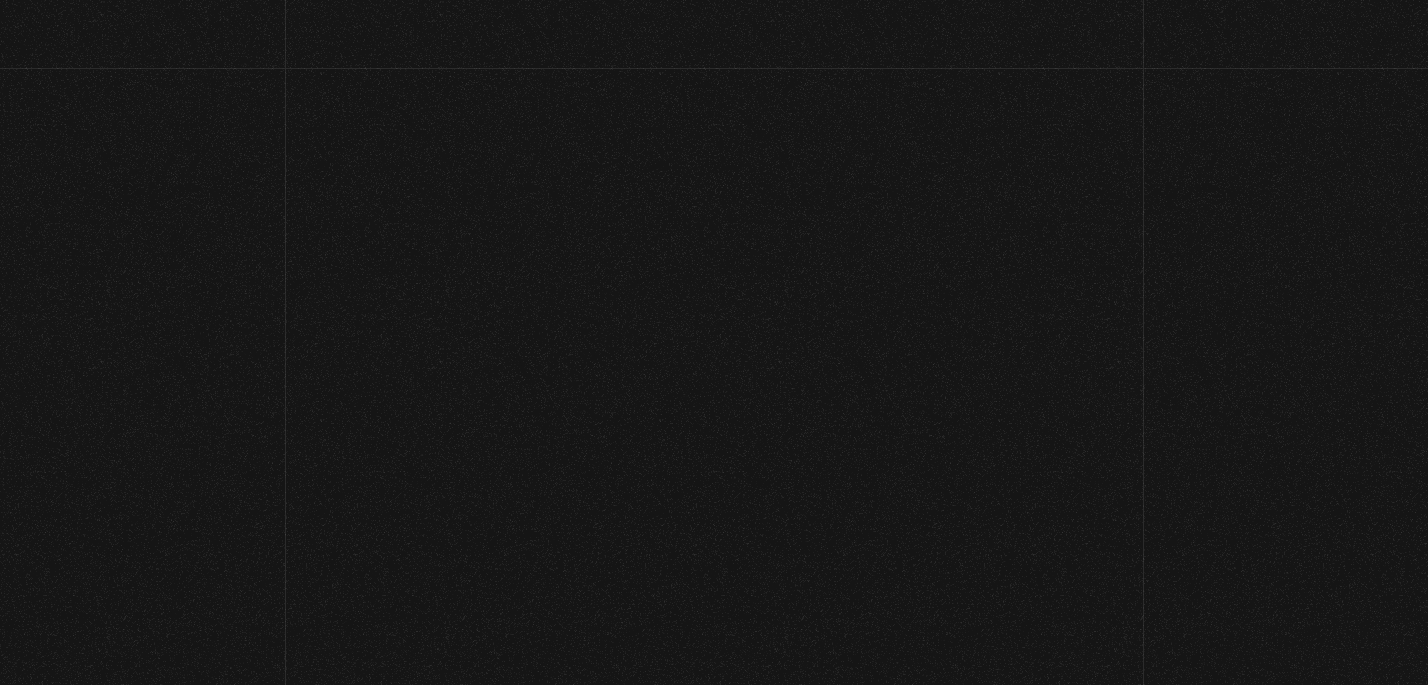
select select "CR-A"
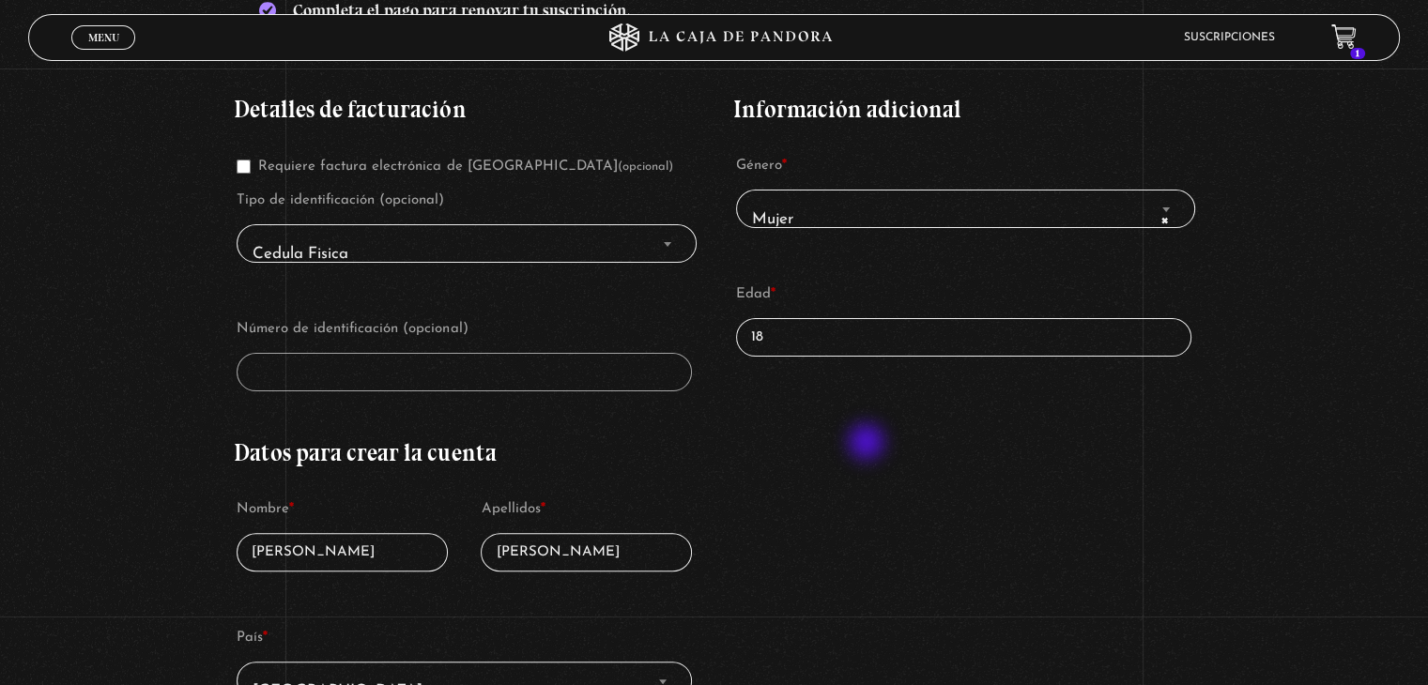
scroll to position [469, 0]
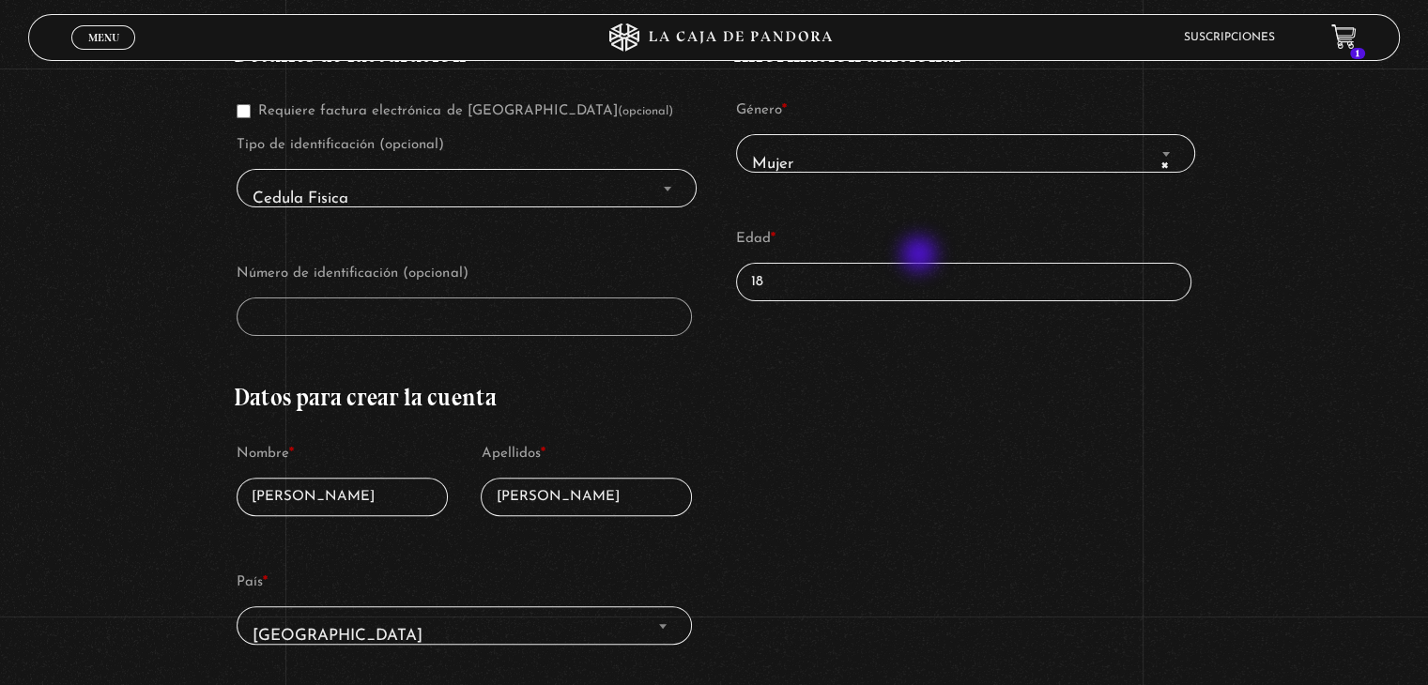
click at [921, 256] on p "Edad * 18" at bounding box center [963, 263] width 461 height 82
click at [671, 187] on b "Finalizar compra" at bounding box center [668, 189] width 8 height 5
click at [674, 187] on span "Finalizar compra" at bounding box center [667, 188] width 19 height 24
click at [852, 279] on input "18" at bounding box center [963, 282] width 455 height 38
click at [786, 289] on input "18" at bounding box center [963, 282] width 455 height 38
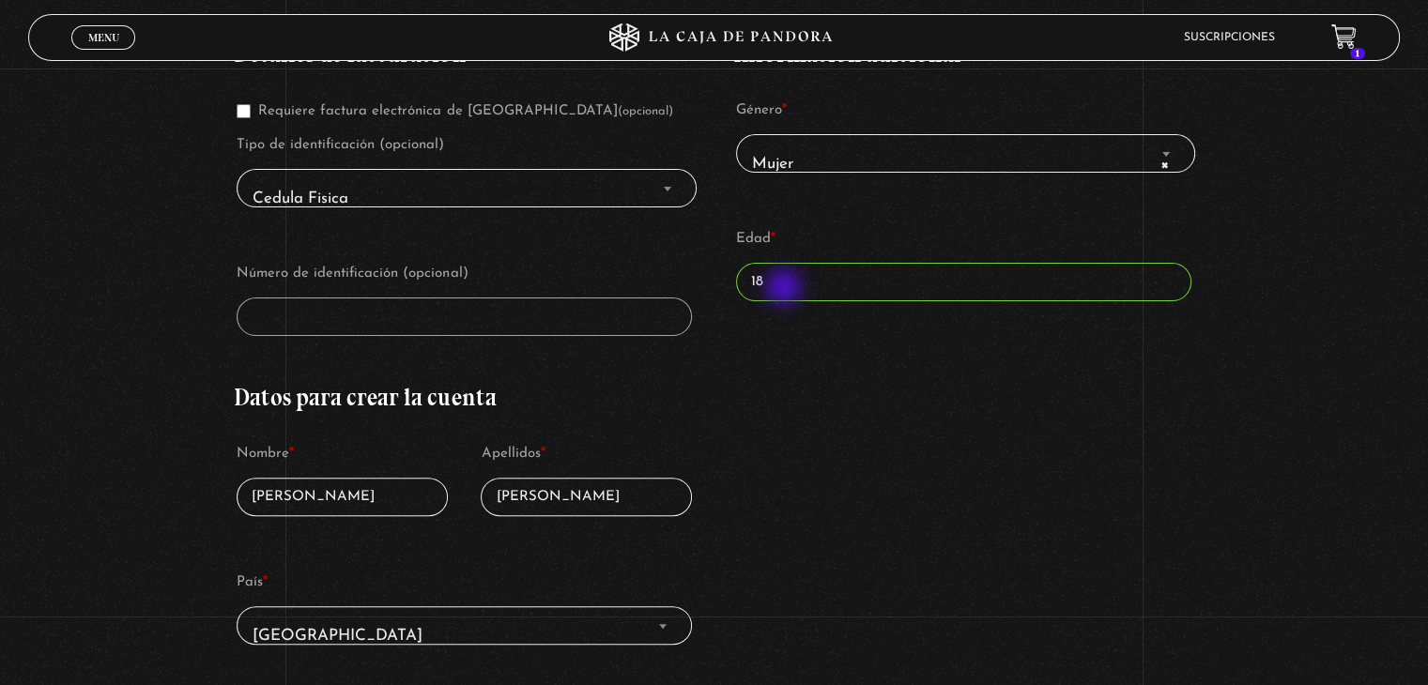
type input "1"
type input "39"
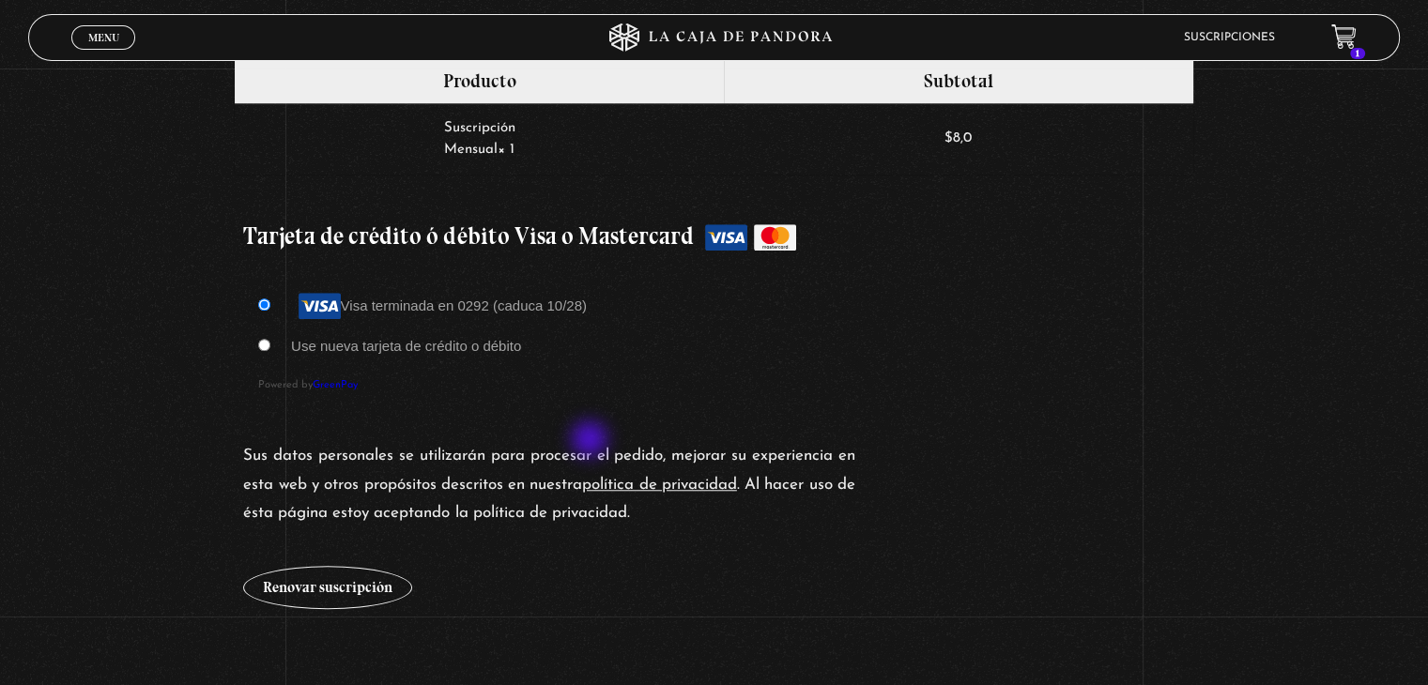
scroll to position [1690, 0]
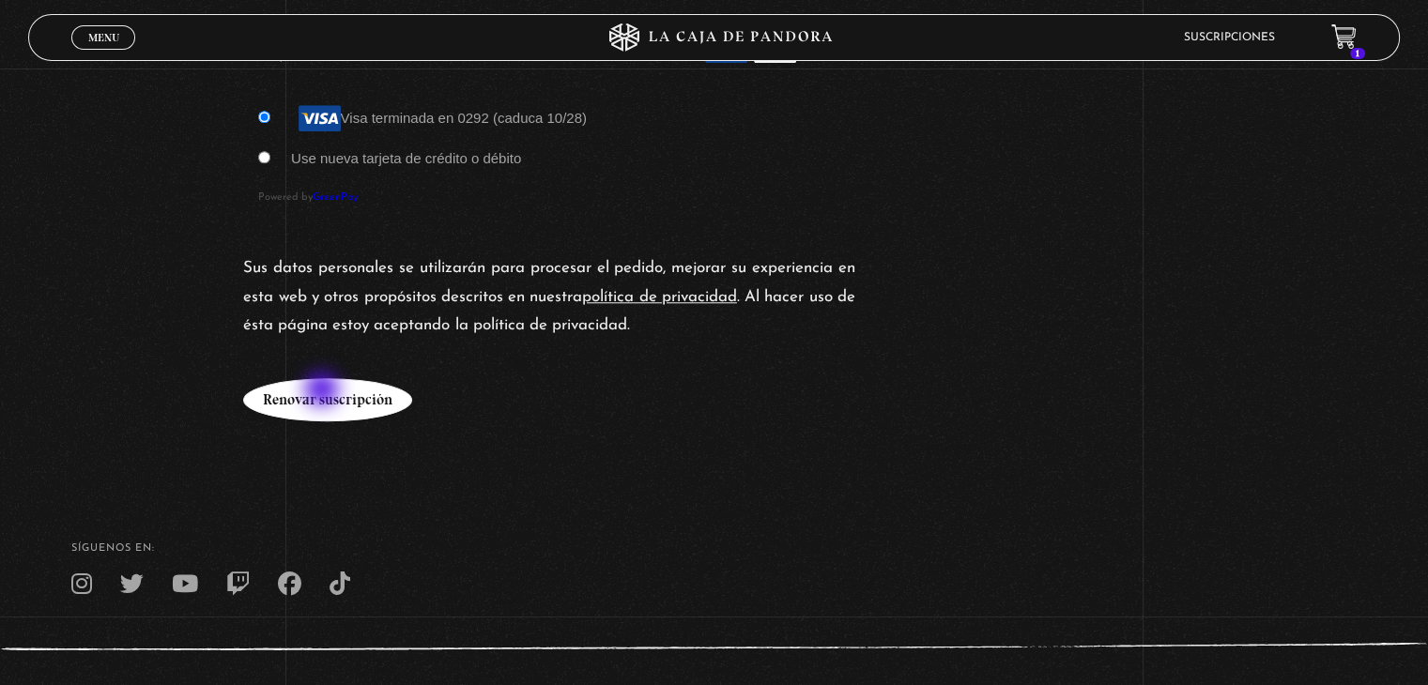
click at [324, 391] on button "Renovar suscripción" at bounding box center [327, 399] width 169 height 43
